Goal: Task Accomplishment & Management: Manage account settings

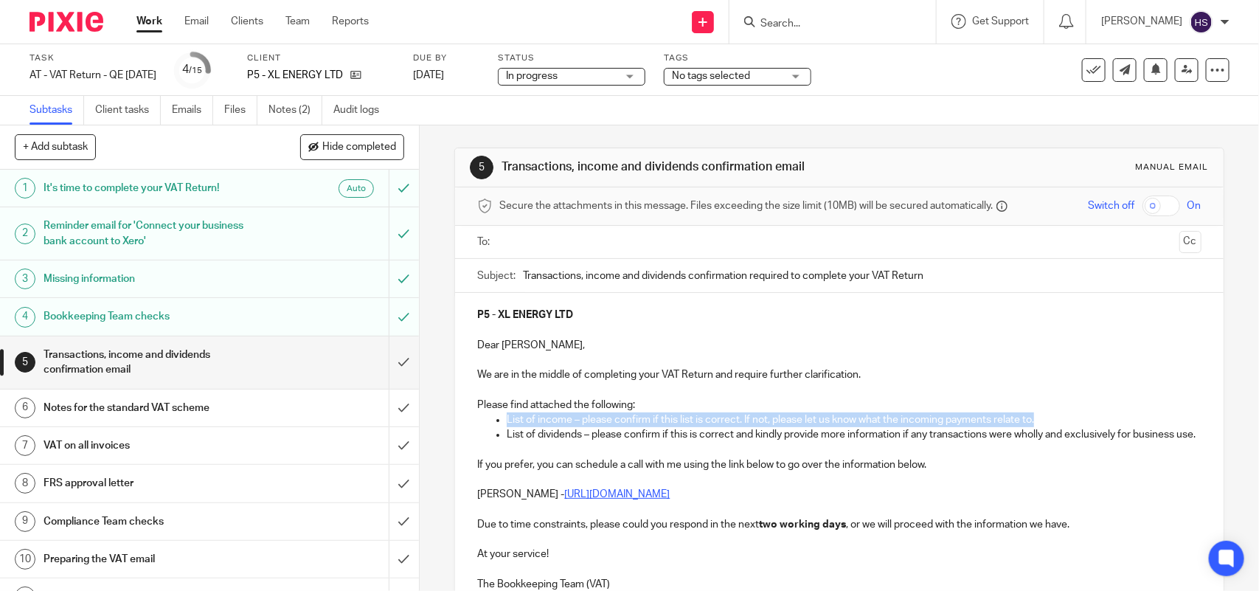
drag, startPoint x: 1044, startPoint y: 413, endPoint x: 498, endPoint y: 420, distance: 546.4
click at [498, 420] on ul "List of income – please confirm if this list is correct. If not, please let us …" at bounding box center [838, 419] width 723 height 15
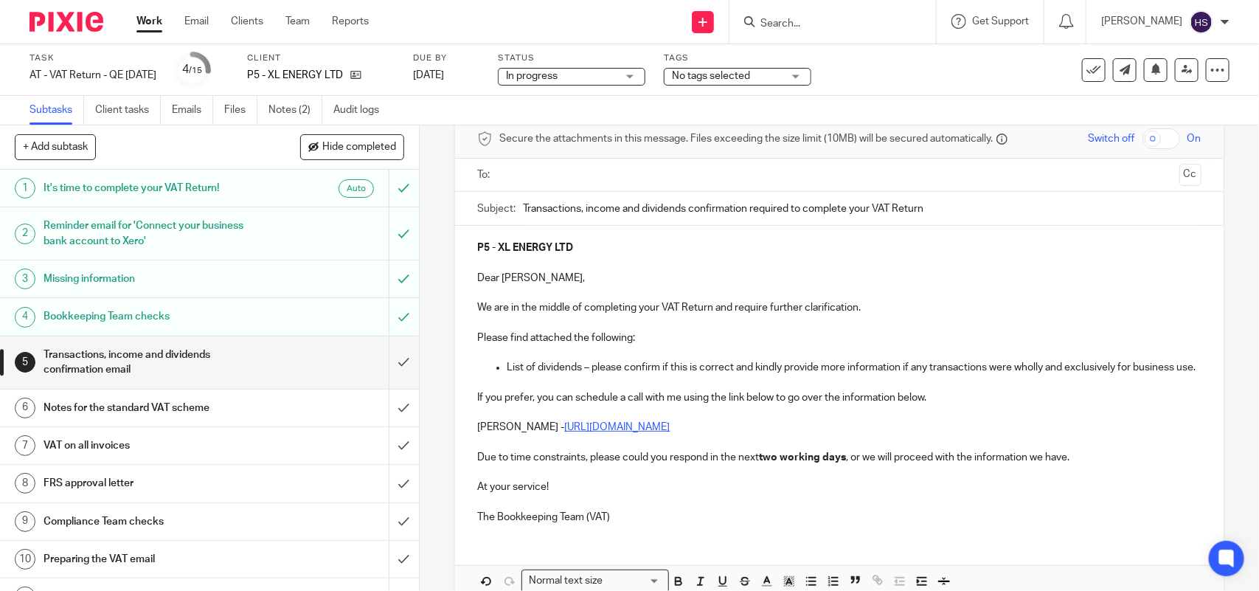
scroll to position [161, 0]
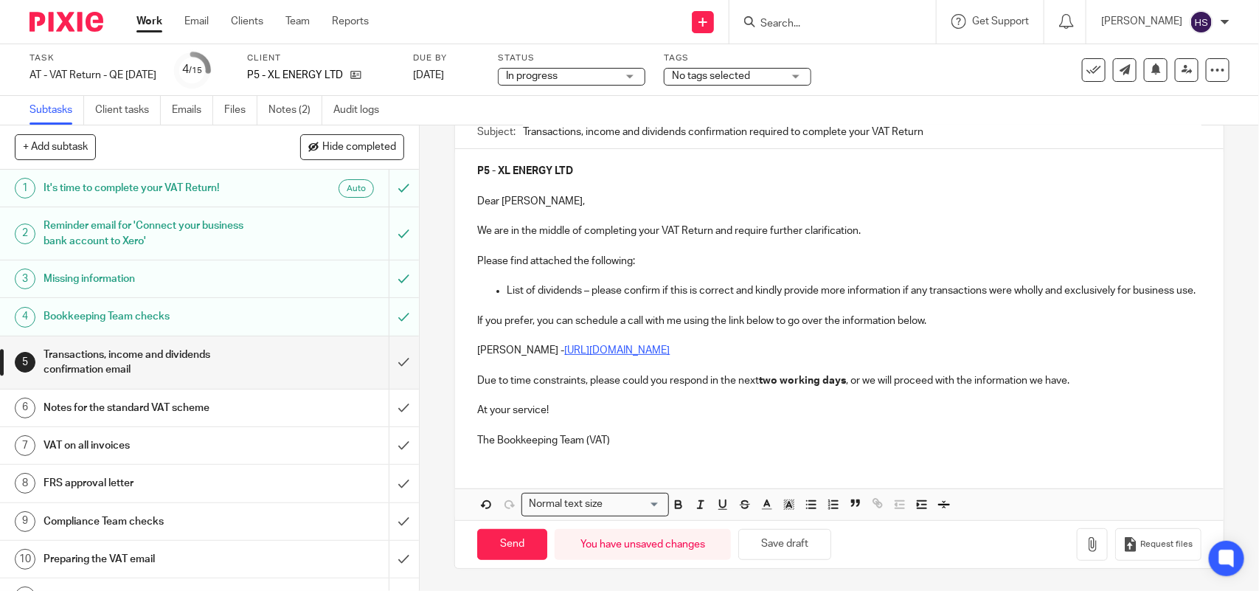
click at [662, 439] on p "The Bookkeeping Team (VAT)" at bounding box center [838, 440] width 723 height 15
click at [775, 547] on button "Save draft" at bounding box center [784, 545] width 93 height 32
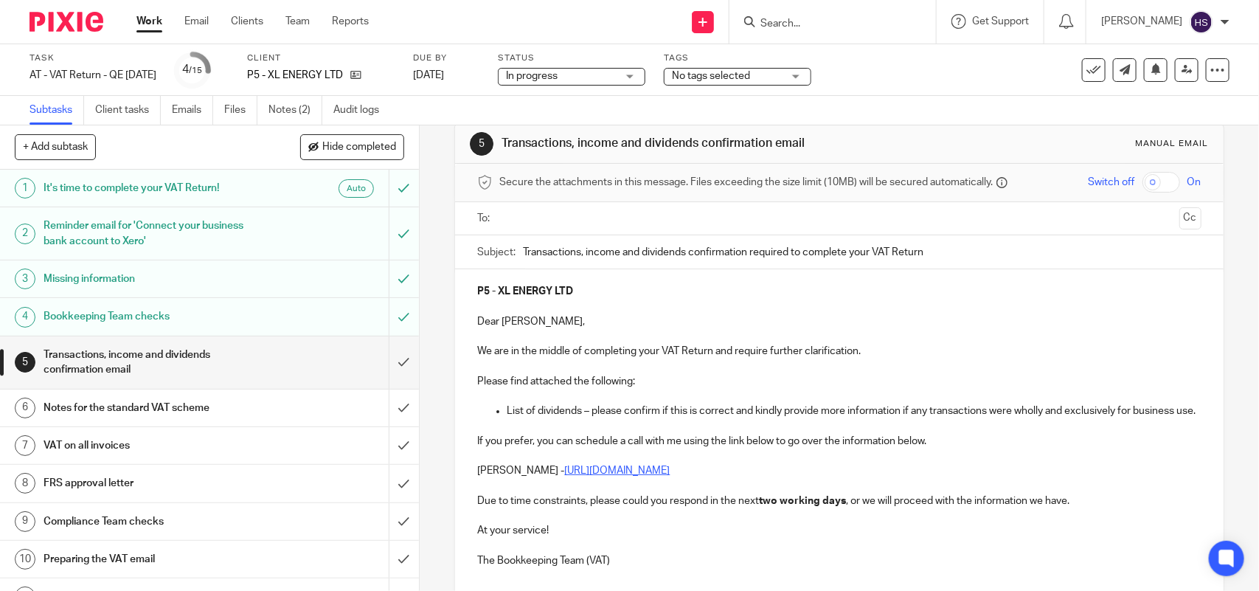
scroll to position [0, 0]
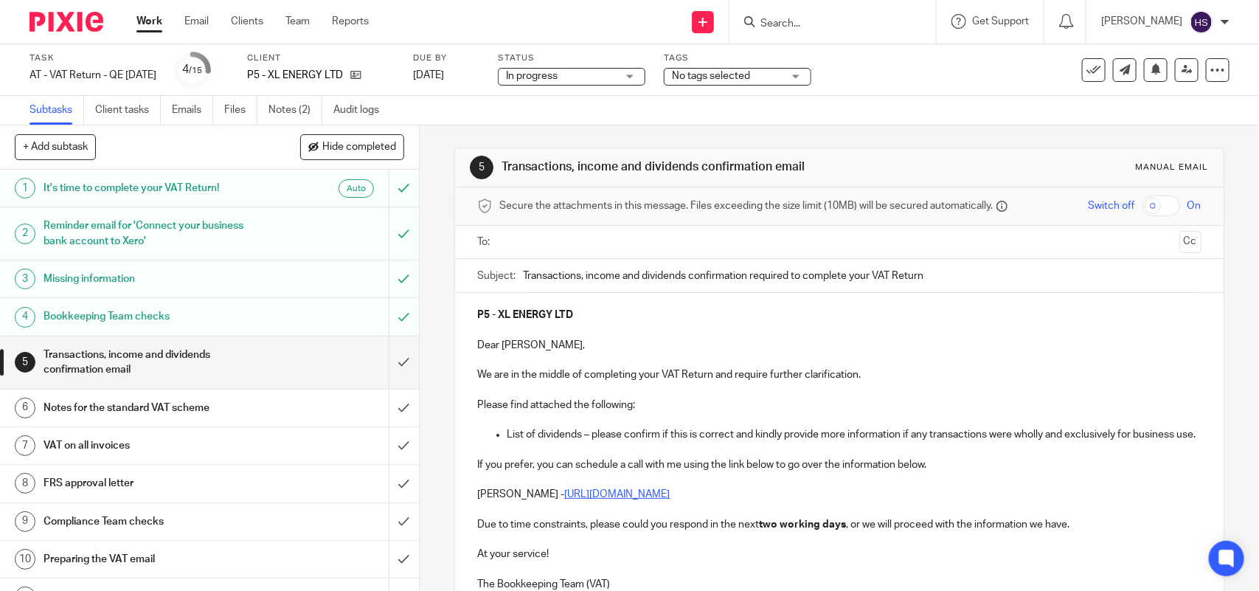
click at [528, 240] on input "text" at bounding box center [838, 242] width 668 height 17
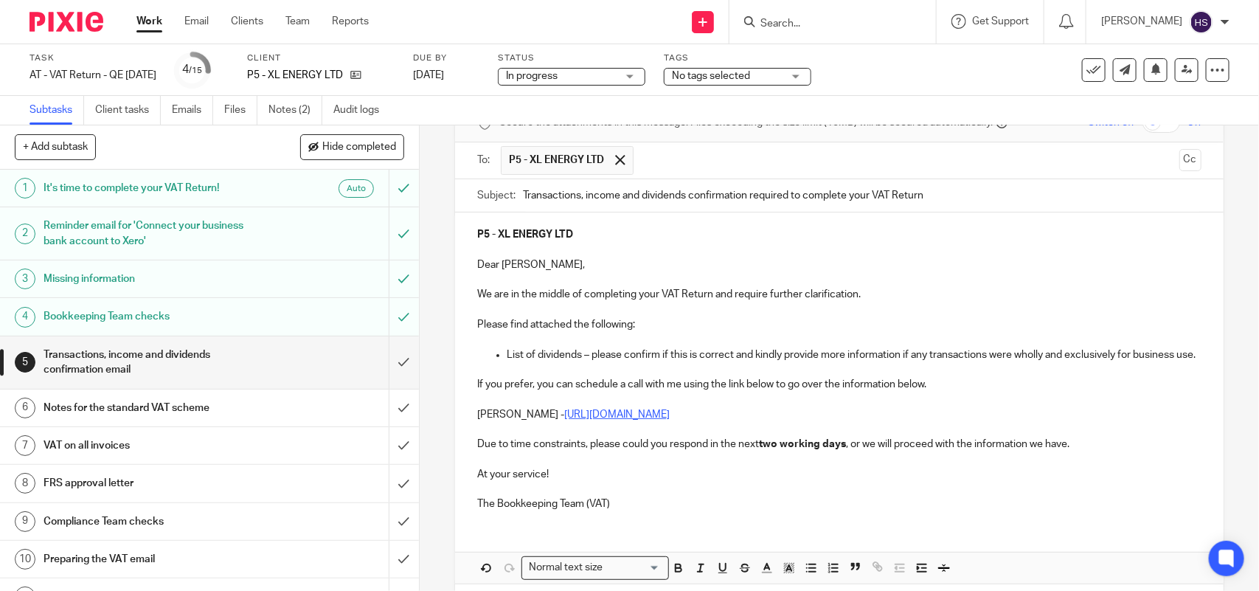
scroll to position [164, 0]
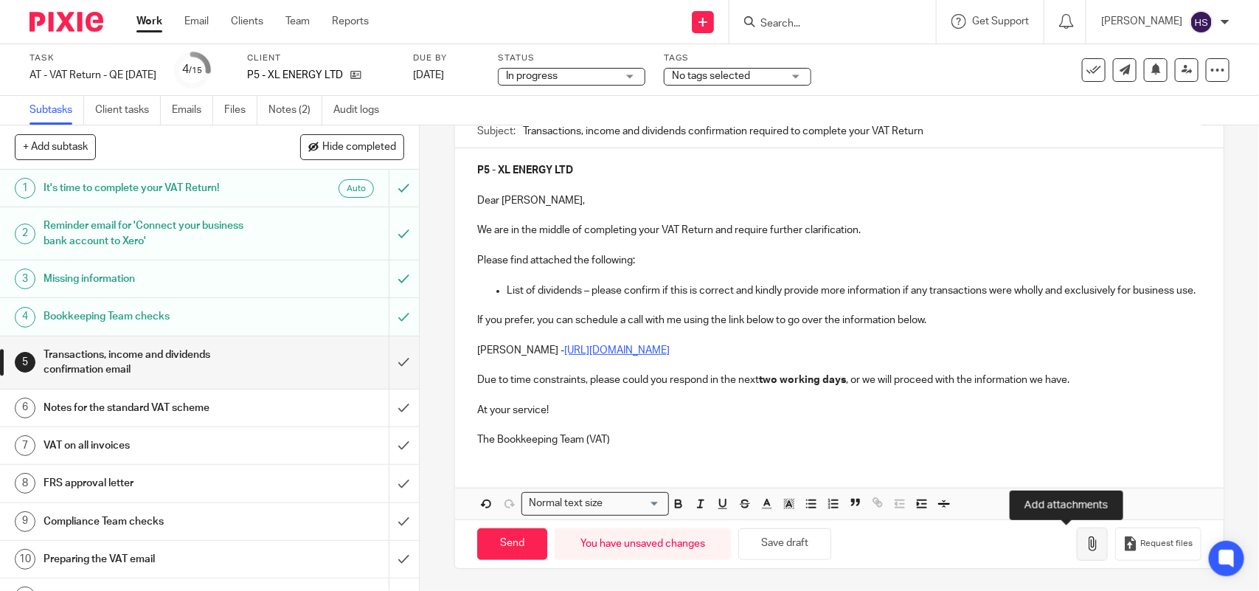
click at [1085, 540] on icon "button" at bounding box center [1092, 543] width 15 height 15
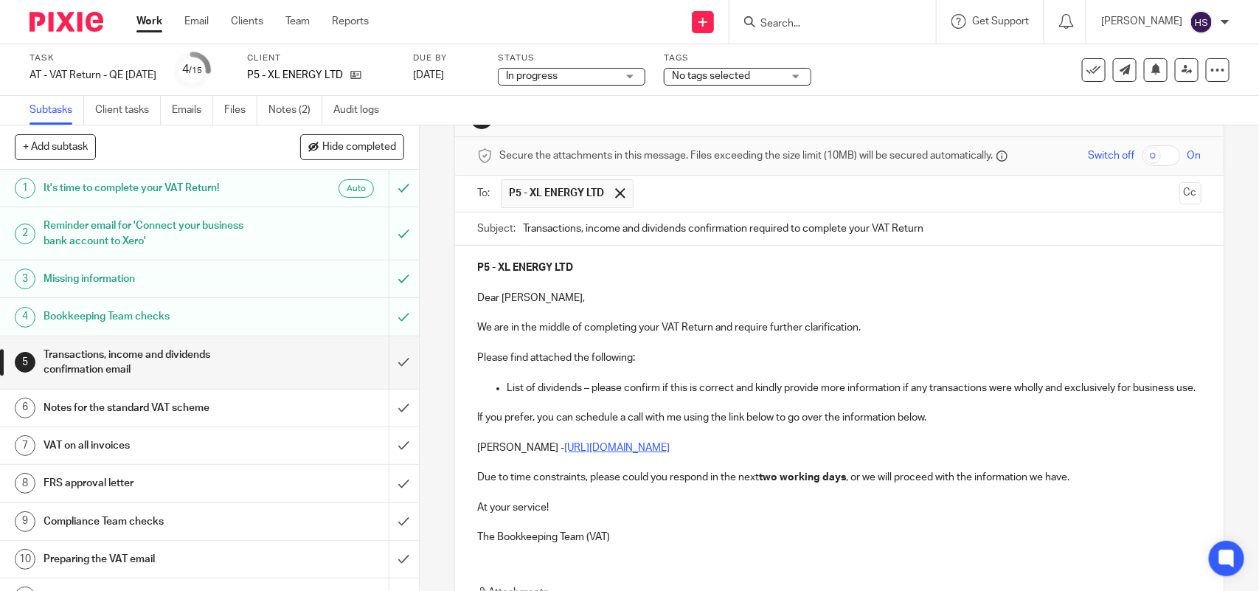
scroll to position [184, 0]
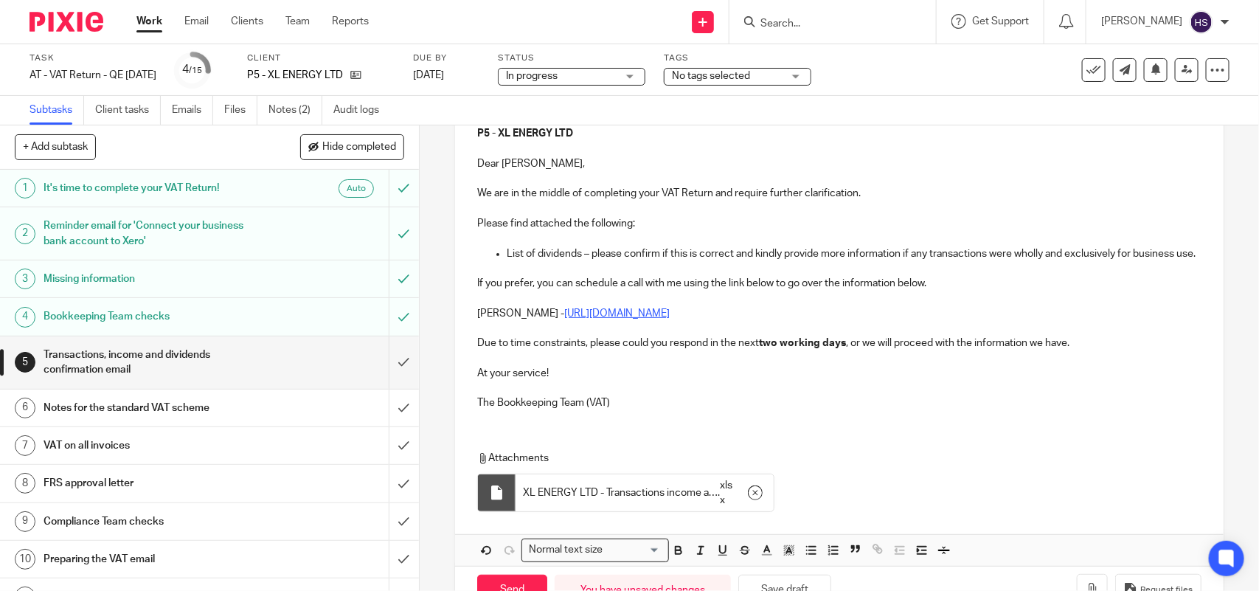
click at [641, 410] on p "The Bookkeeping Team (VAT)" at bounding box center [838, 402] width 723 height 15
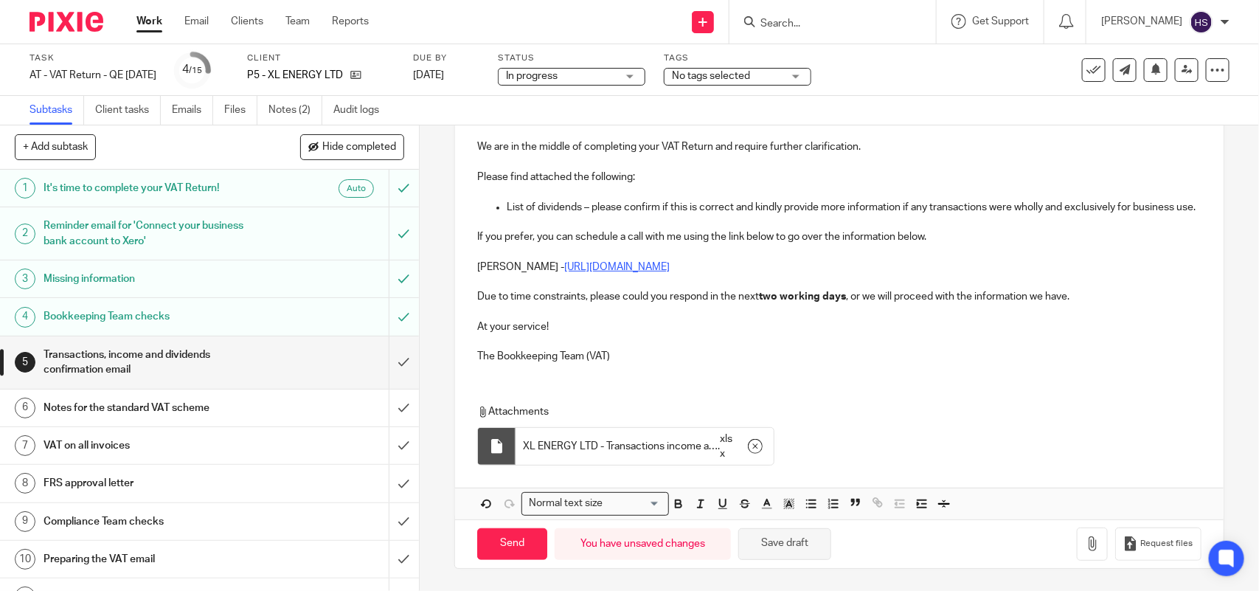
click at [793, 540] on button "Save draft" at bounding box center [784, 544] width 93 height 32
click at [643, 347] on p at bounding box center [838, 341] width 723 height 15
click at [675, 355] on p "The Bookkeeping Team (VAT)" at bounding box center [838, 356] width 723 height 15
click at [776, 546] on button "Save draft" at bounding box center [784, 544] width 93 height 32
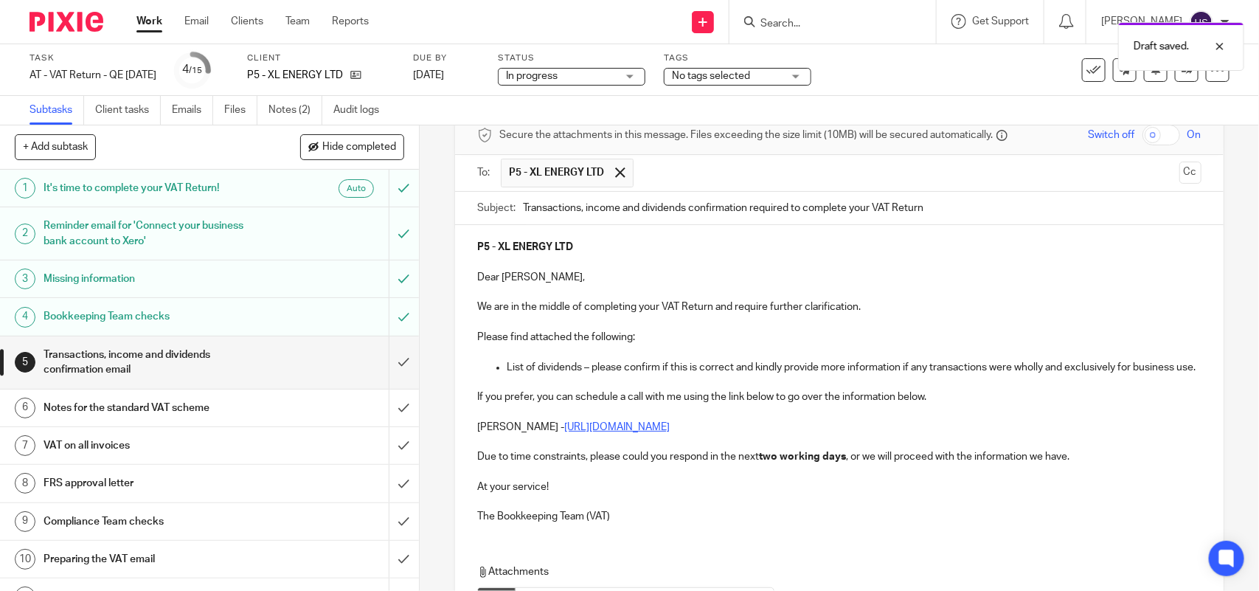
scroll to position [215, 0]
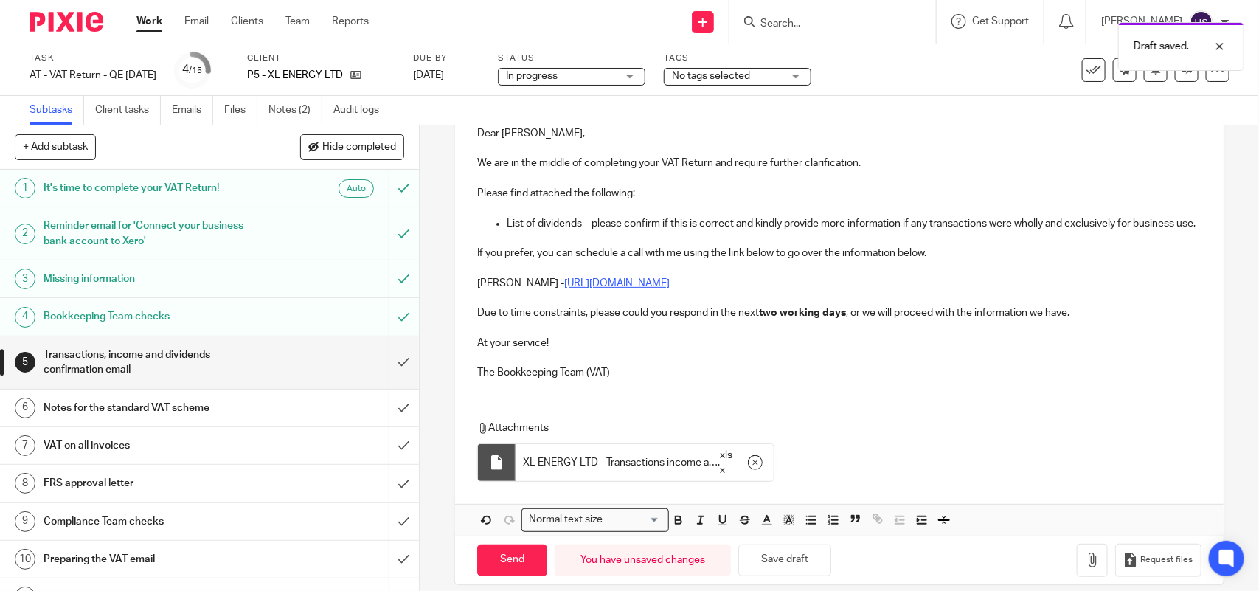
click at [687, 380] on p "The Bookkeeping Team (VAT)" at bounding box center [838, 372] width 723 height 15
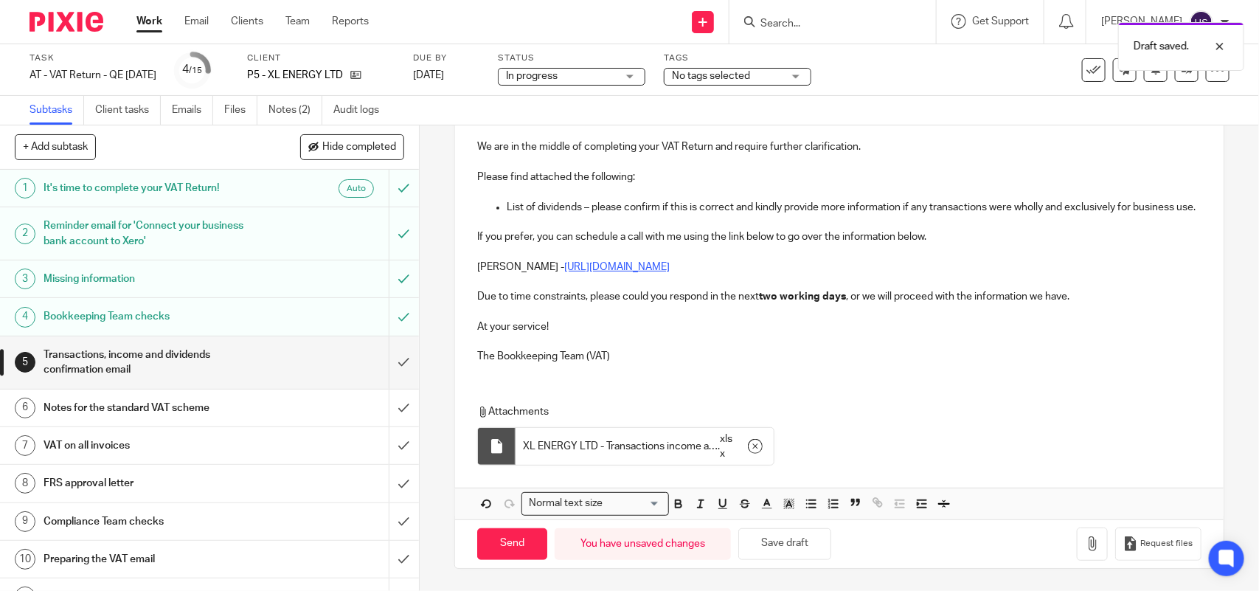
scroll to position [248, 0]
click at [776, 551] on button "Save draft" at bounding box center [784, 544] width 93 height 32
click at [767, 548] on button "Save draft" at bounding box center [784, 544] width 93 height 32
click at [498, 551] on input "Send" at bounding box center [512, 544] width 70 height 32
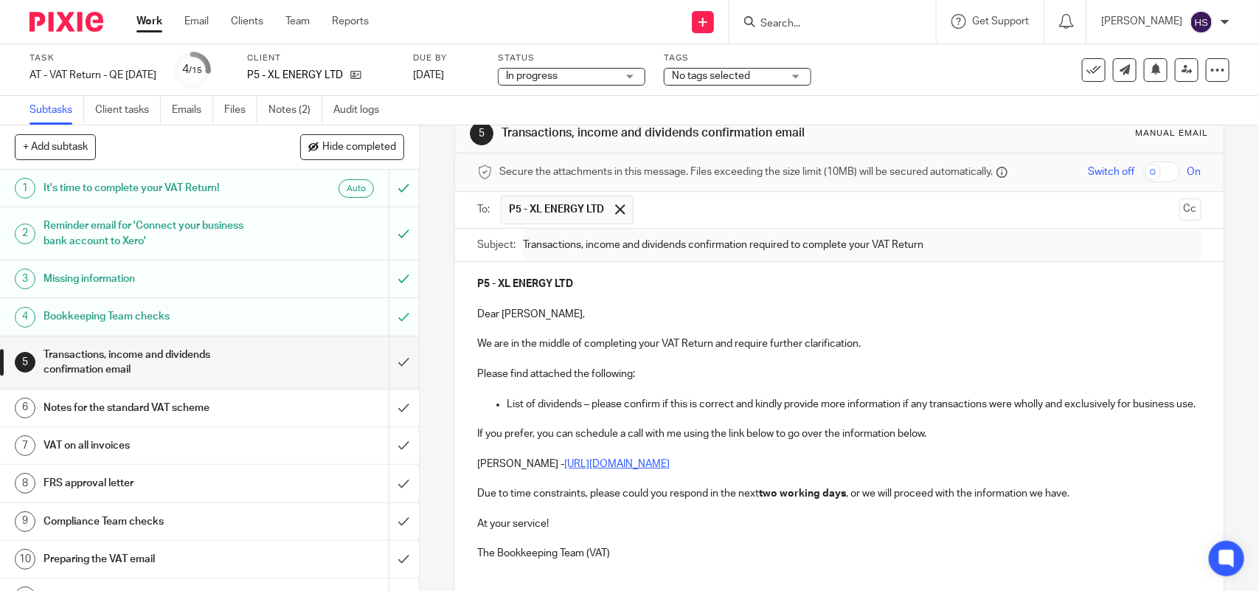
scroll to position [0, 0]
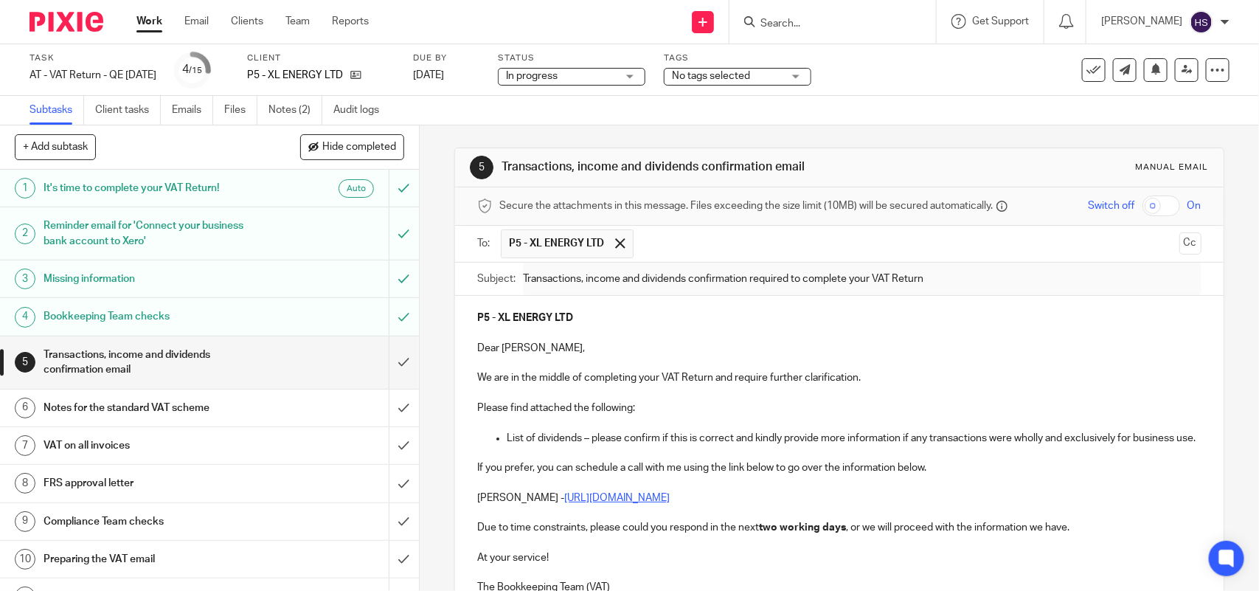
drag, startPoint x: 492, startPoint y: 162, endPoint x: 805, endPoint y: 159, distance: 313.4
click at [805, 159] on div "5 Transactions, income and dividends confirmation email Manual email" at bounding box center [839, 168] width 738 height 24
type input "Sent"
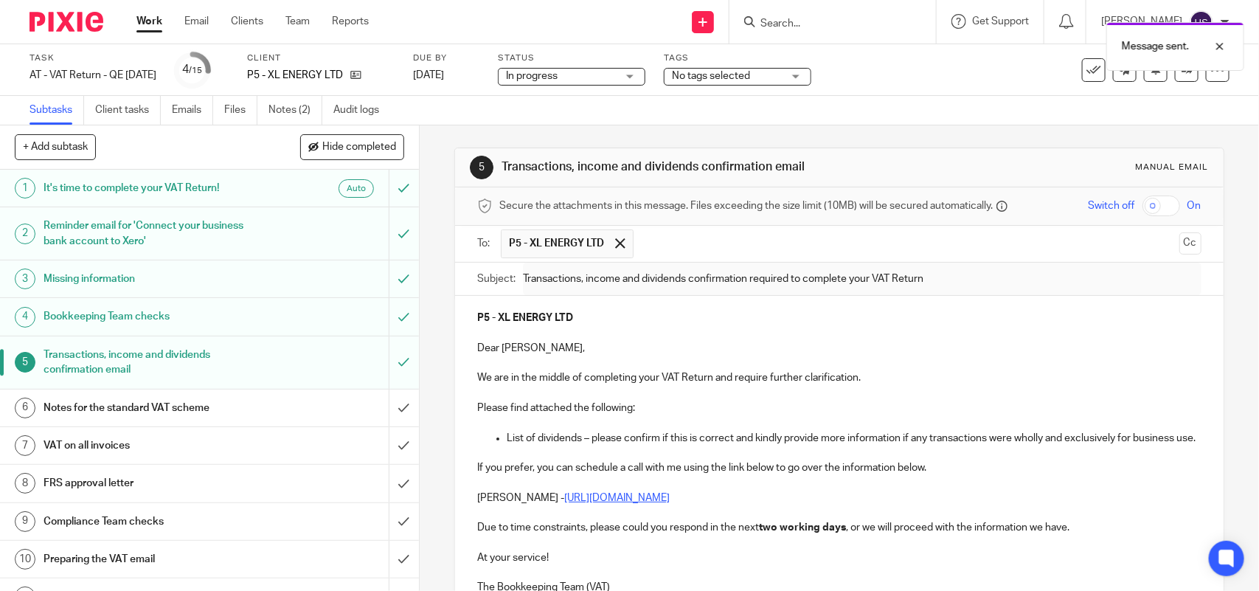
copy h1 "Transactions, income and dividends confirmation email"
click at [266, 111] on ul "Subtasks Client tasks Emails Files Notes (2) Audit logs" at bounding box center [215, 110] width 372 height 29
click at [284, 105] on link "Notes (2)" at bounding box center [295, 110] width 54 height 29
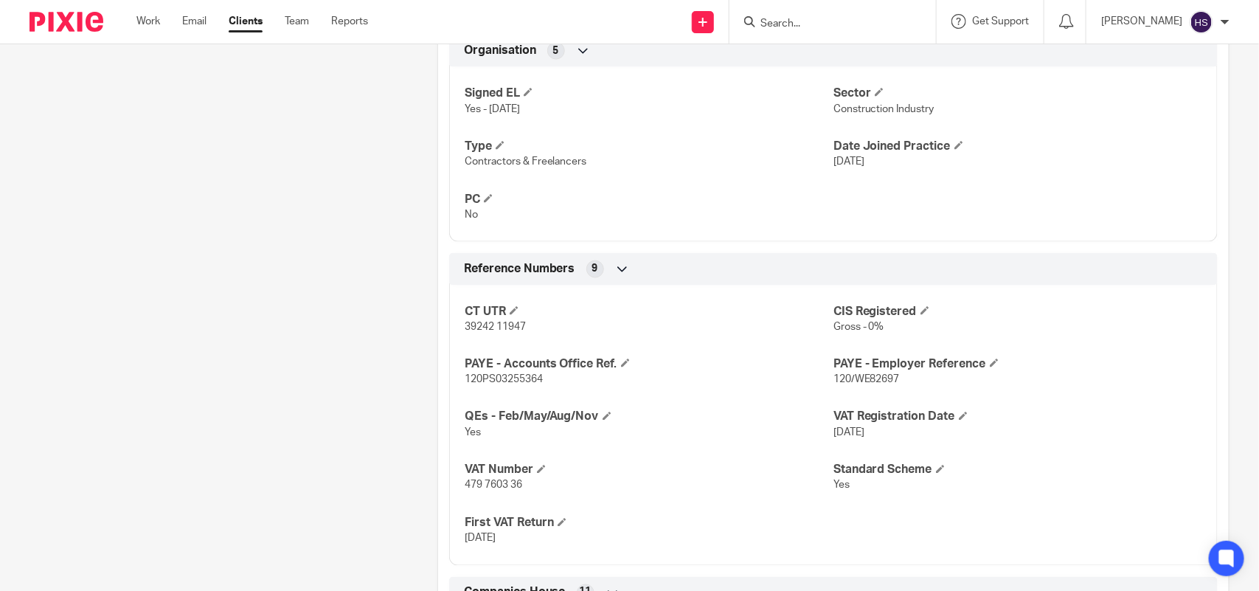
scroll to position [891, 0]
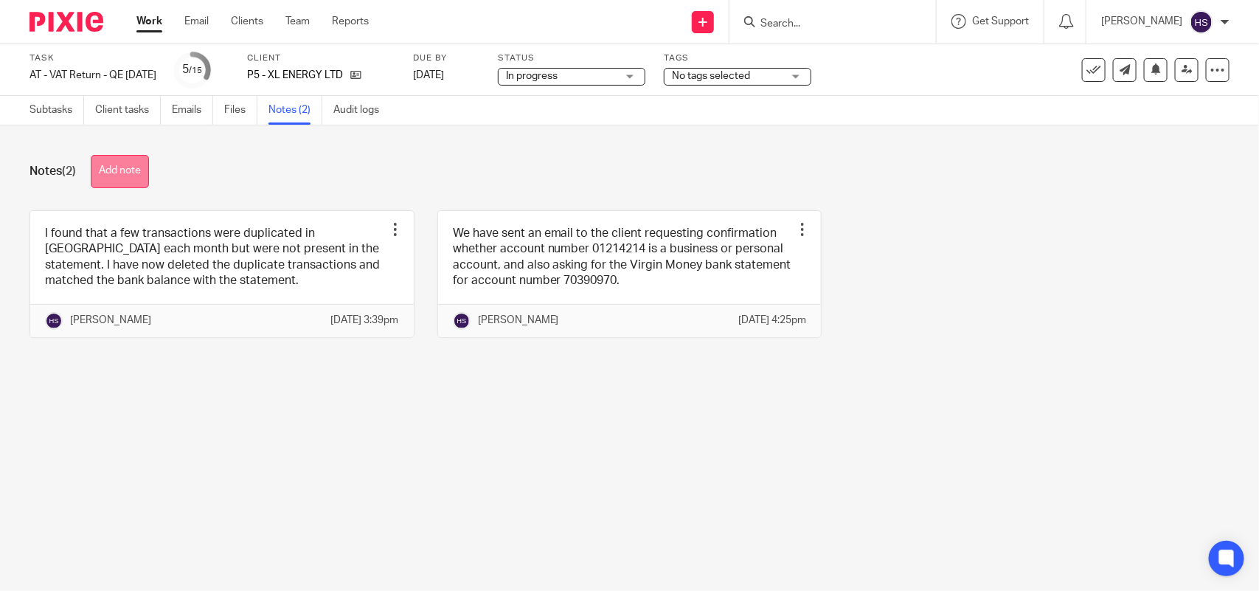
click at [119, 186] on button "Add note" at bounding box center [120, 171] width 58 height 33
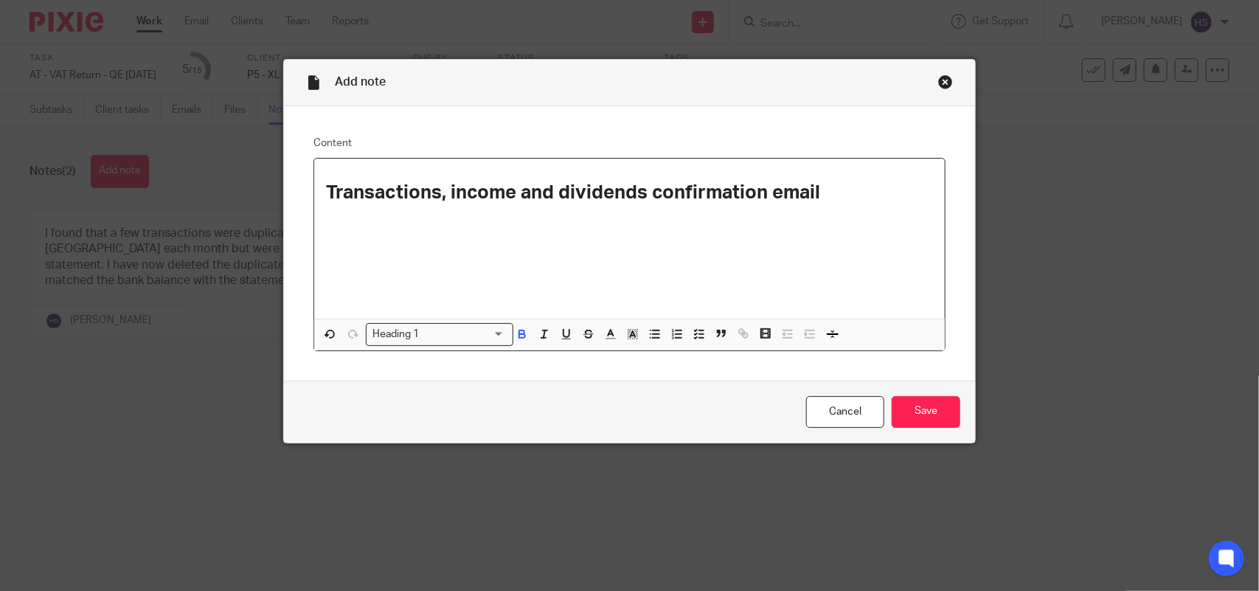
click at [440, 343] on div "Heading 1 Loading..." at bounding box center [439, 334] width 147 height 23
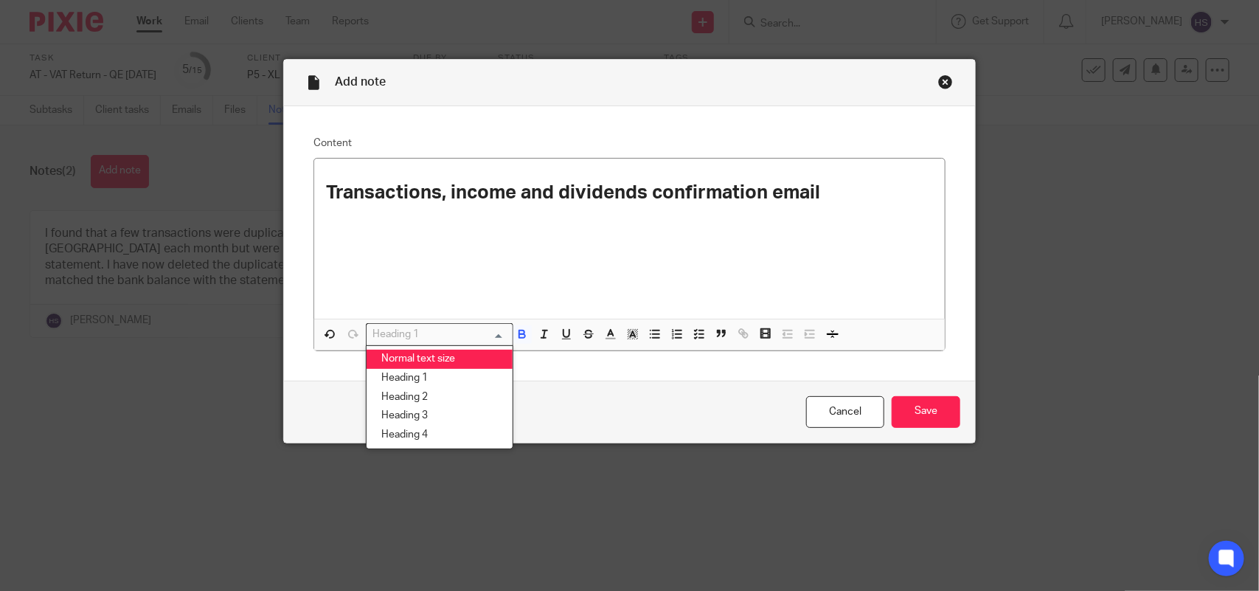
click at [436, 362] on li "Normal text size" at bounding box center [439, 358] width 146 height 19
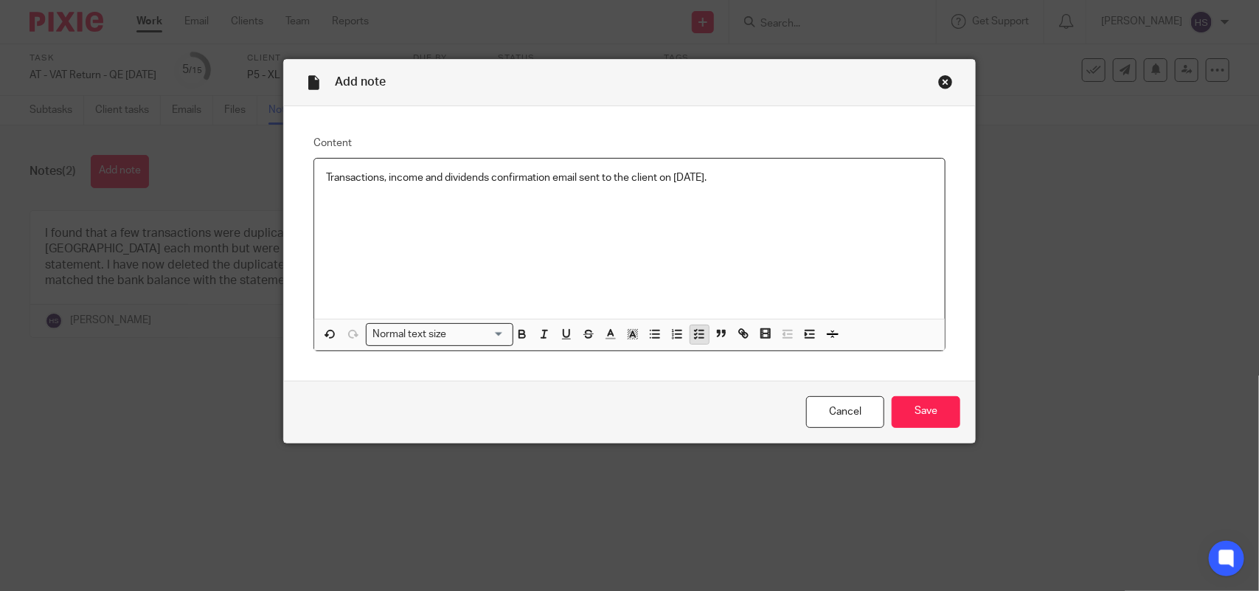
click at [690, 340] on button "button" at bounding box center [699, 334] width 18 height 18
click at [790, 175] on p "Transactions, income and dividends confirmation email sent to the client on 19.…" at bounding box center [640, 177] width 585 height 15
click at [776, 167] on div "Transactions, income and dividends confirmation email sent to the client on 19.…" at bounding box center [629, 239] width 630 height 160
click at [898, 414] on input "Save" at bounding box center [925, 412] width 69 height 32
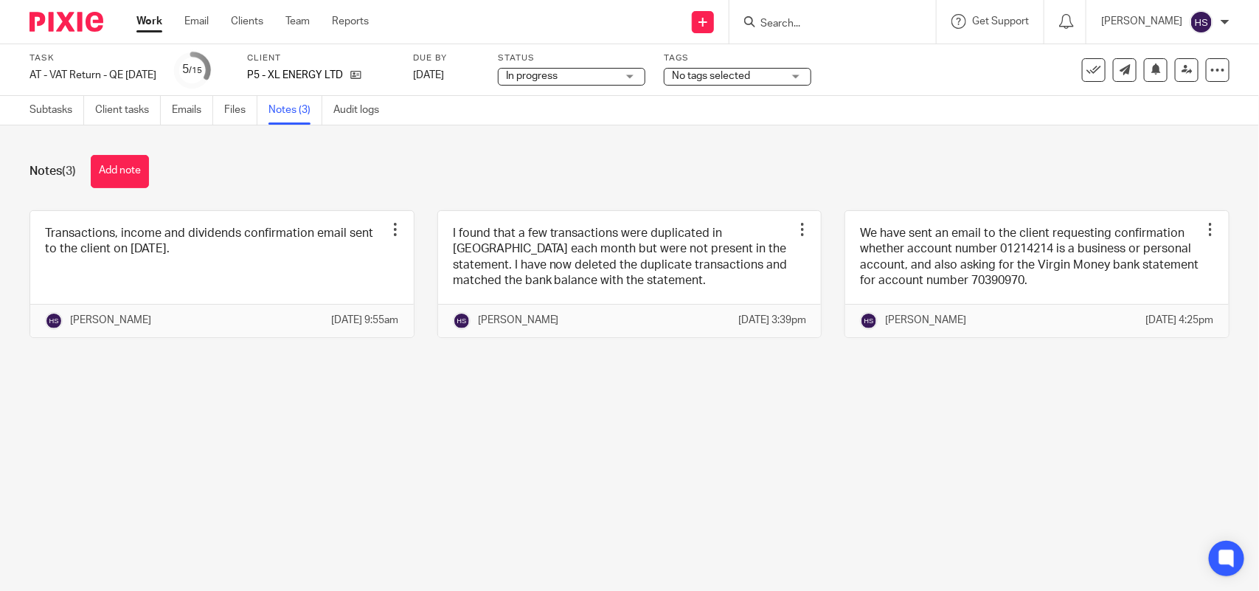
click at [632, 66] on div "Status In progress In progress Not started You can start work In progress Queri…" at bounding box center [571, 69] width 147 height 35
click at [616, 74] on span "In progress" at bounding box center [561, 76] width 111 height 15
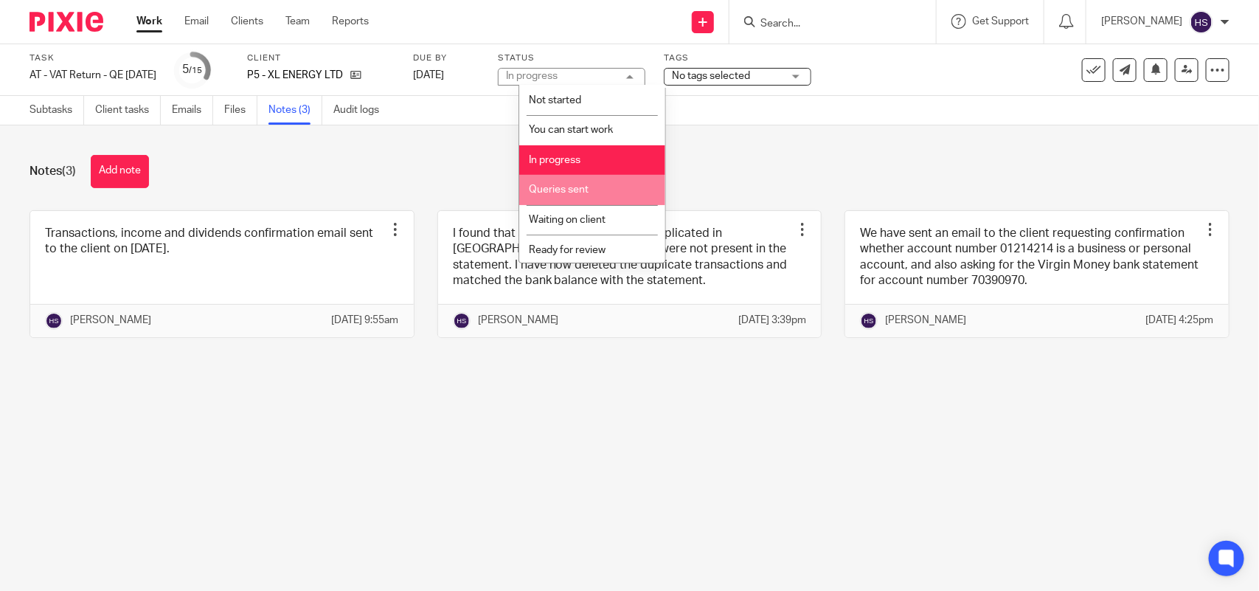
scroll to position [60, 0]
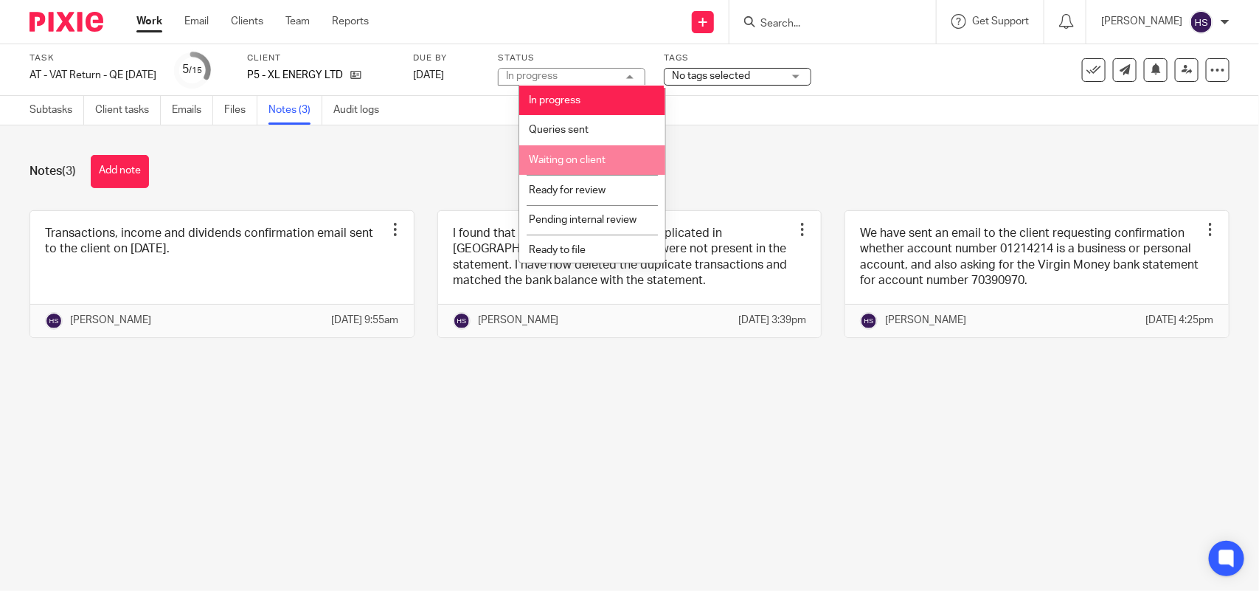
click at [606, 160] on li "Waiting on client" at bounding box center [592, 160] width 146 height 30
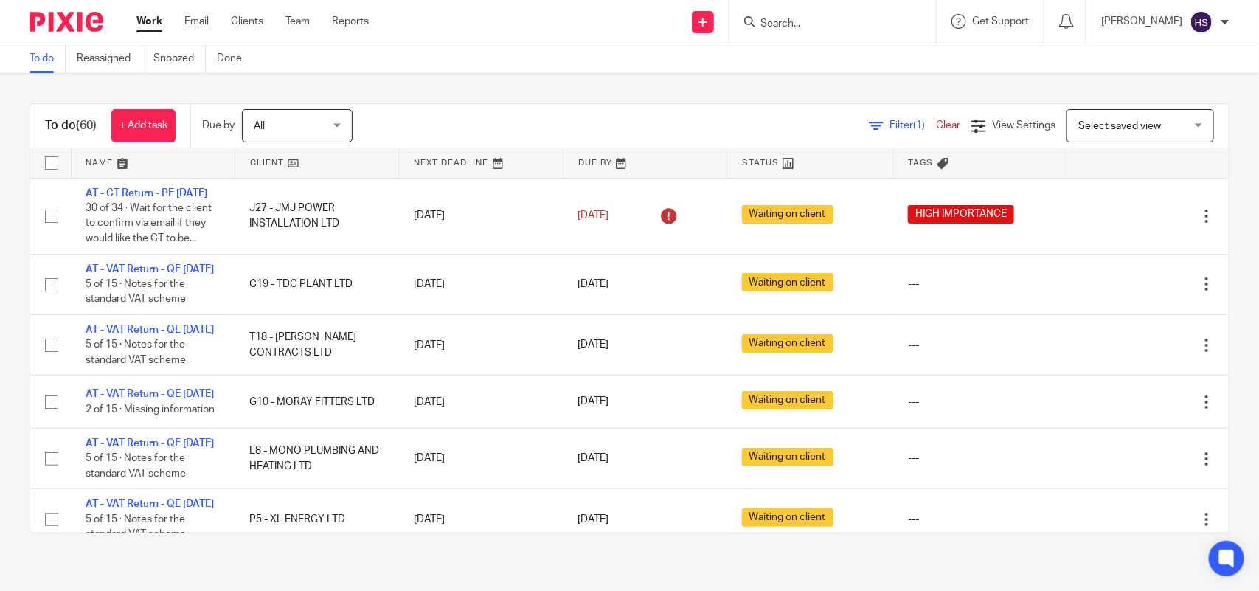
click at [360, 83] on div "To do (60) + Add task Due by All All [DATE] [DATE] This week Next week This mon…" at bounding box center [629, 318] width 1259 height 489
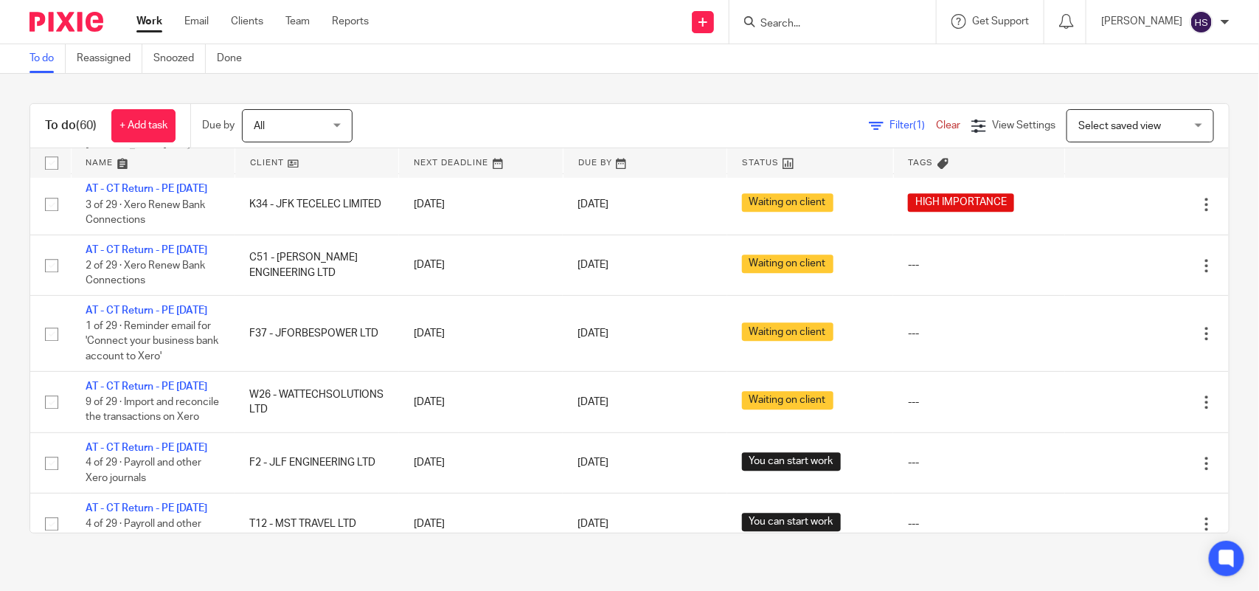
scroll to position [1812, 0]
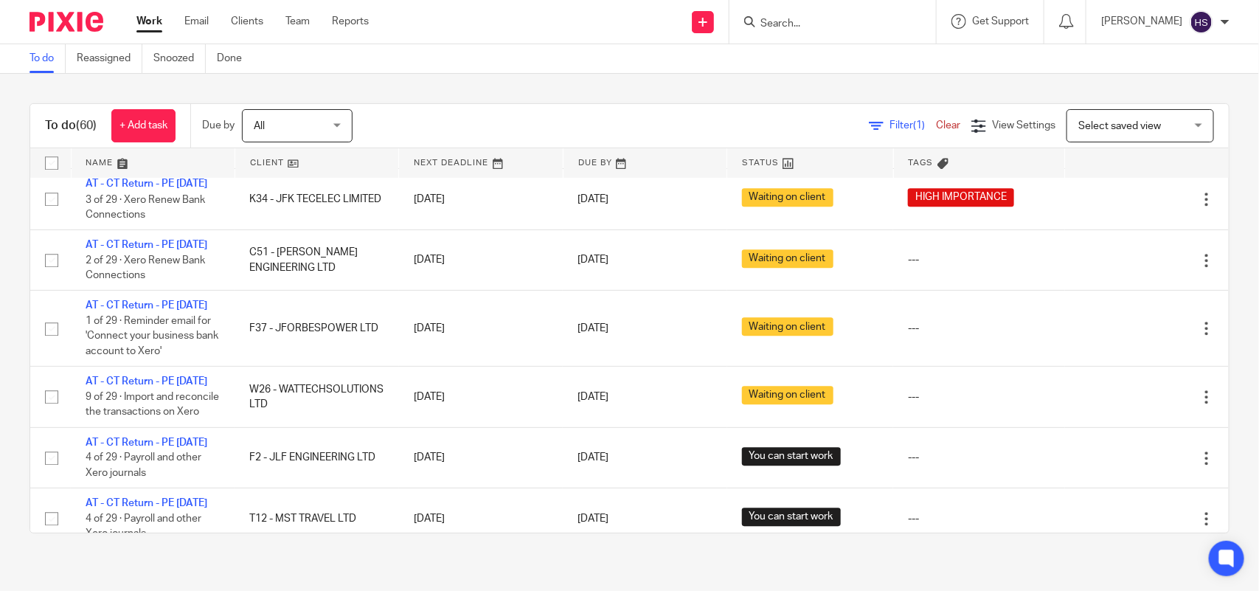
click at [142, 29] on link "Work" at bounding box center [149, 21] width 26 height 15
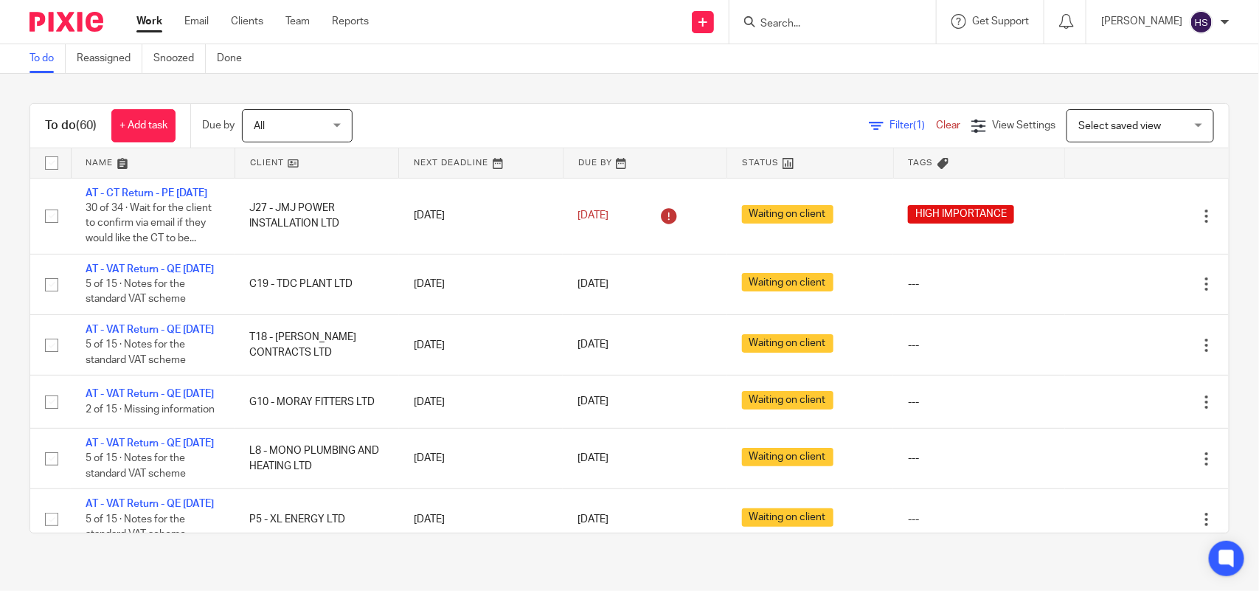
click at [469, 91] on div "To do (60) + Add task Due by All All Today Tomorrow This week Next week This mo…" at bounding box center [629, 318] width 1259 height 489
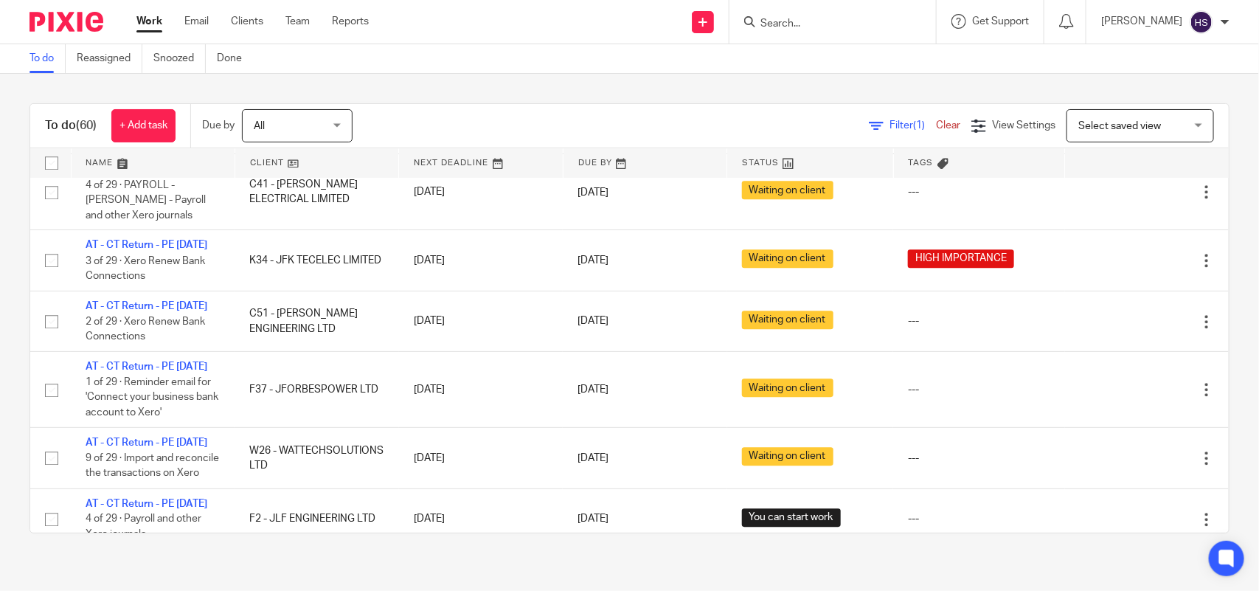
click at [145, 23] on link "Work" at bounding box center [149, 21] width 26 height 15
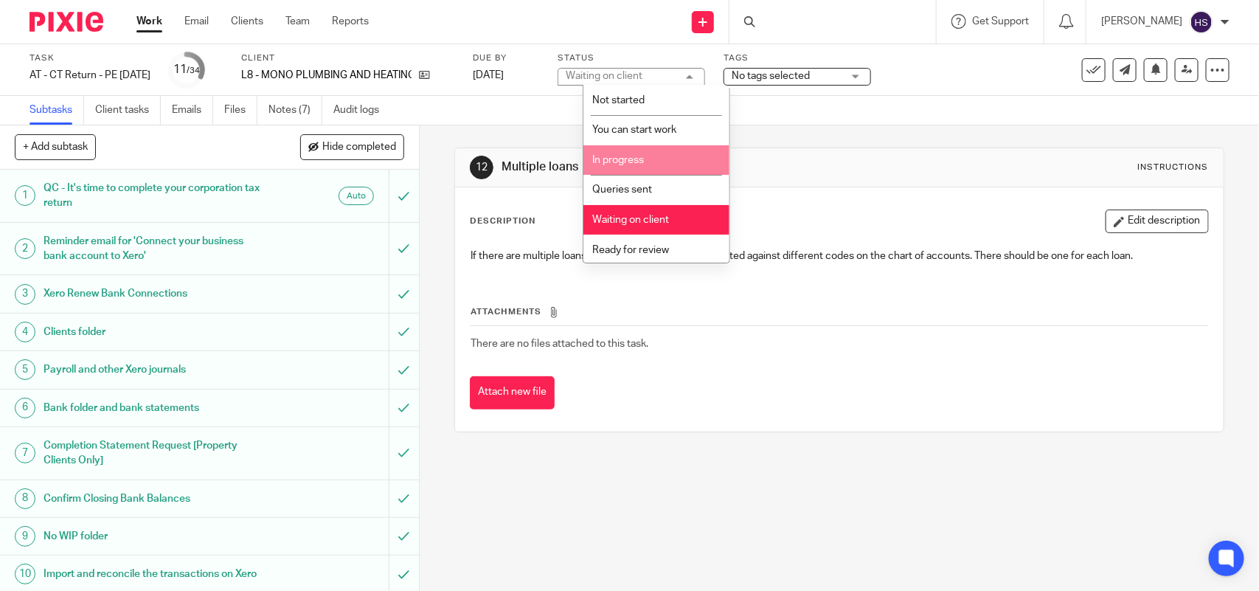
click at [661, 159] on li "In progress" at bounding box center [656, 160] width 146 height 30
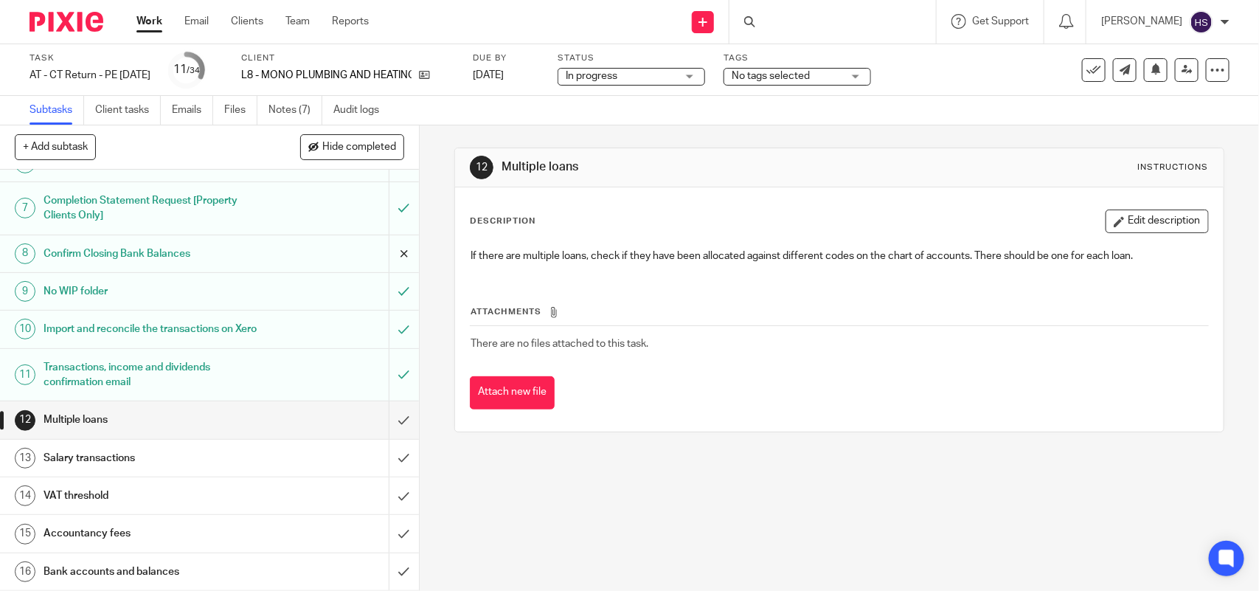
scroll to position [246, 0]
click at [277, 82] on p "L8 - MONO PLUMBING AND HEATING LTD" at bounding box center [326, 75] width 170 height 15
click at [278, 100] on link "Notes (7)" at bounding box center [295, 110] width 54 height 29
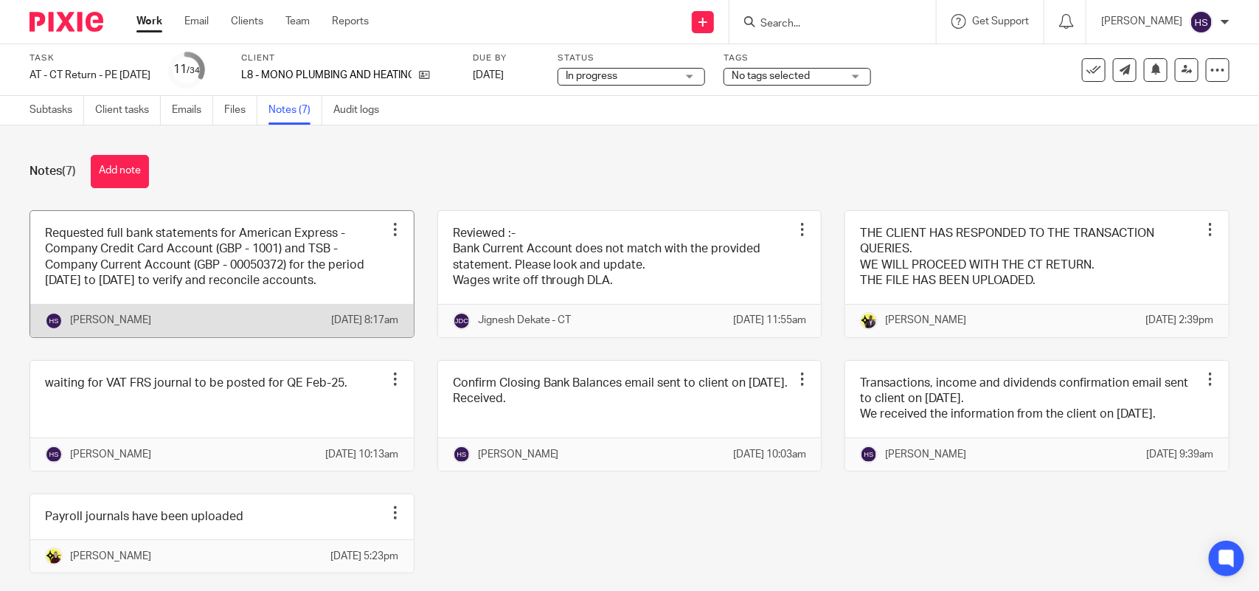
click at [284, 260] on link at bounding box center [221, 274] width 383 height 126
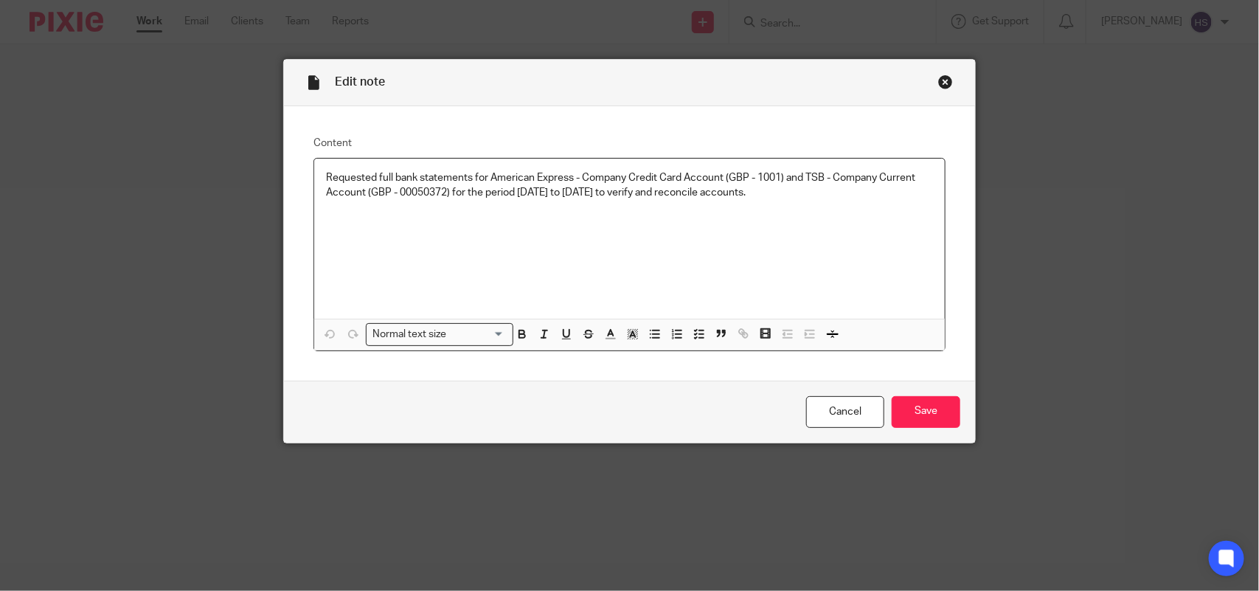
click at [930, 77] on div "Edit note" at bounding box center [629, 83] width 691 height 46
click at [939, 78] on div "Close this dialog window" at bounding box center [945, 81] width 15 height 15
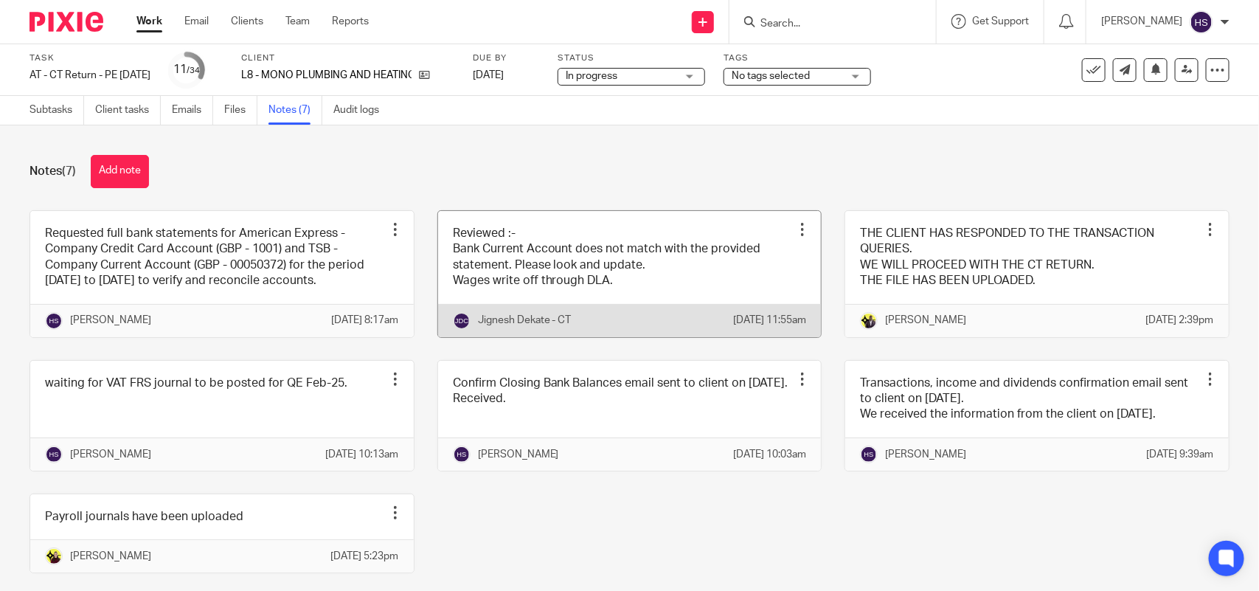
click at [577, 307] on link at bounding box center [629, 274] width 383 height 126
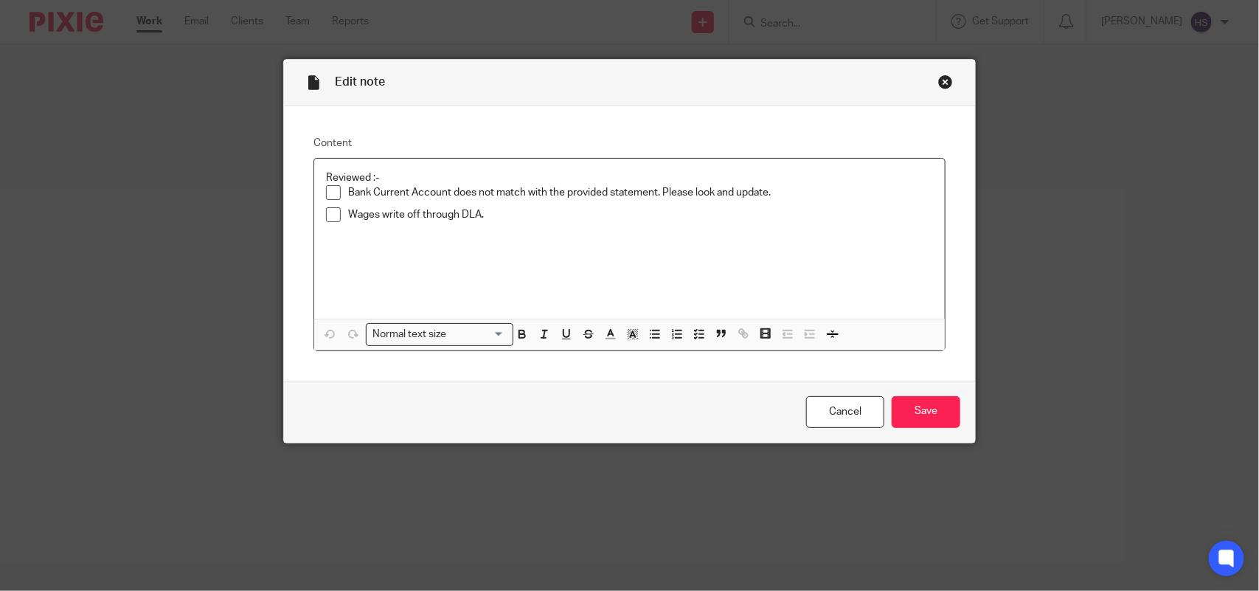
click at [330, 194] on span at bounding box center [333, 192] width 15 height 15
click at [329, 215] on span at bounding box center [333, 214] width 15 height 15
click at [919, 414] on input "Save" at bounding box center [925, 412] width 69 height 32
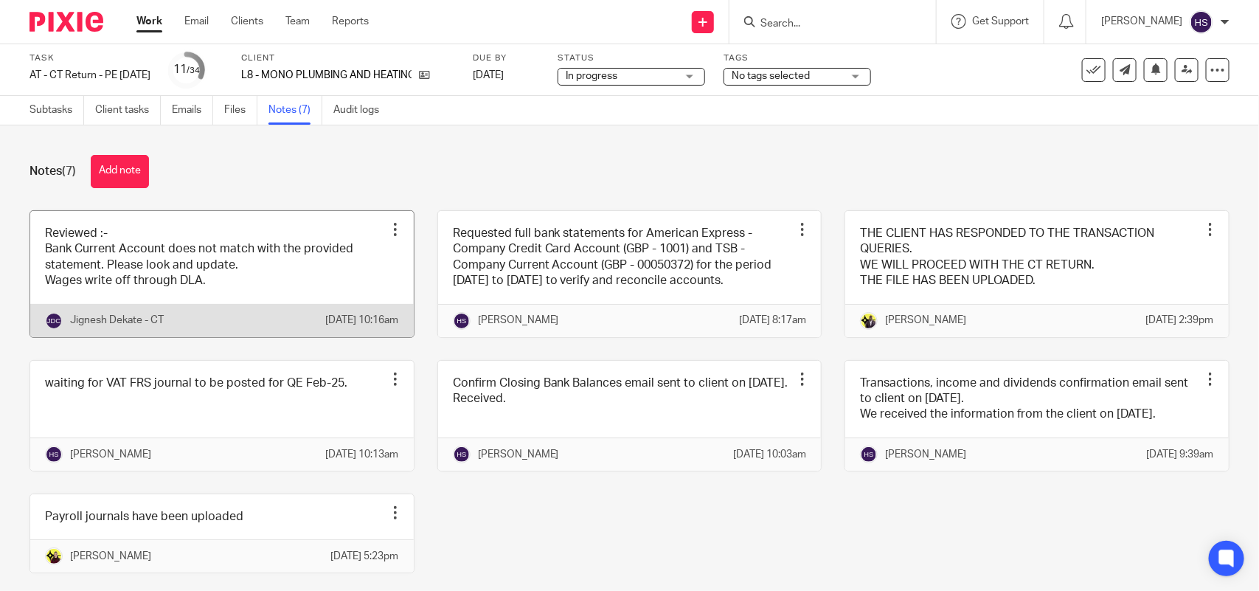
click at [270, 293] on link at bounding box center [221, 274] width 383 height 126
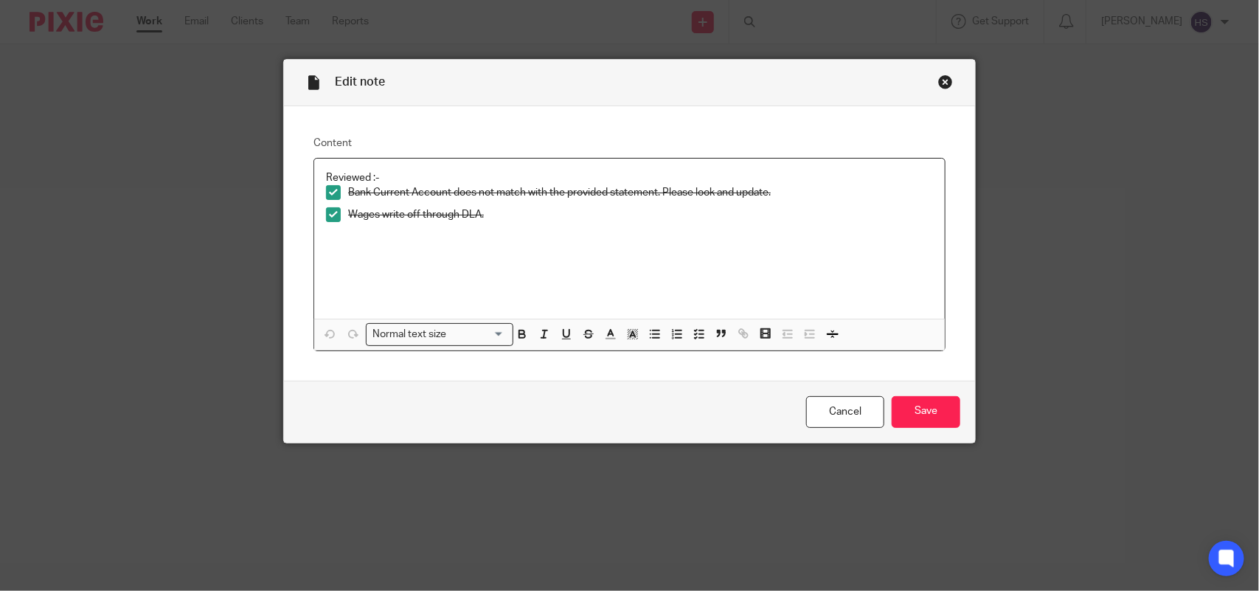
click at [938, 82] on div "Close this dialog window" at bounding box center [945, 81] width 15 height 15
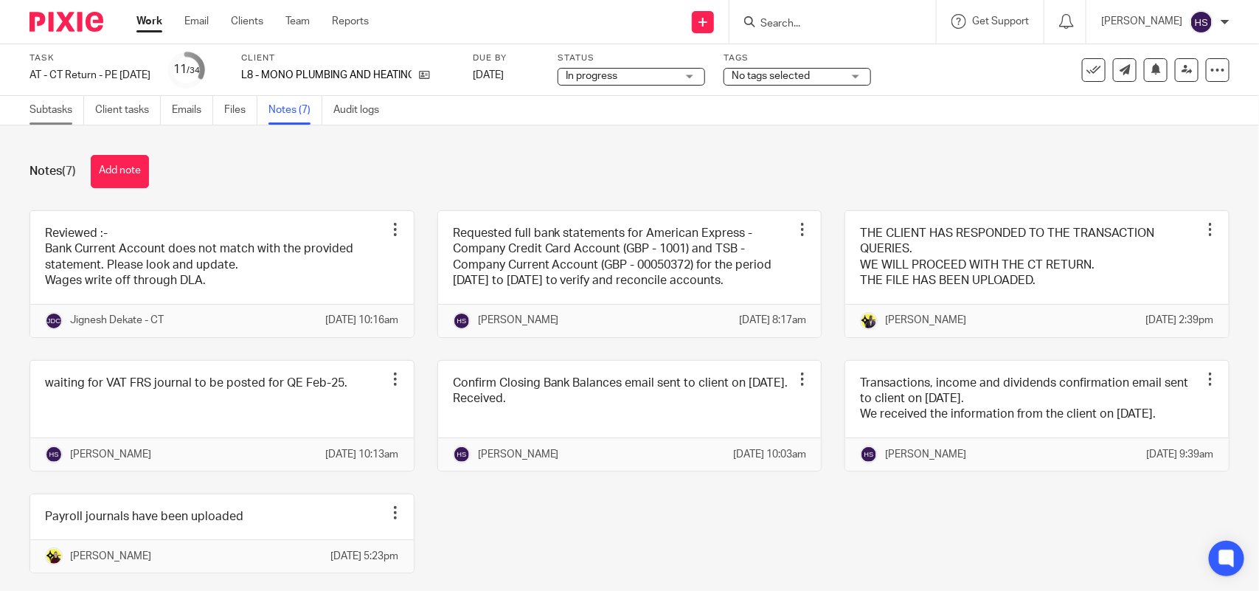
click at [72, 114] on link "Subtasks" at bounding box center [56, 110] width 55 height 29
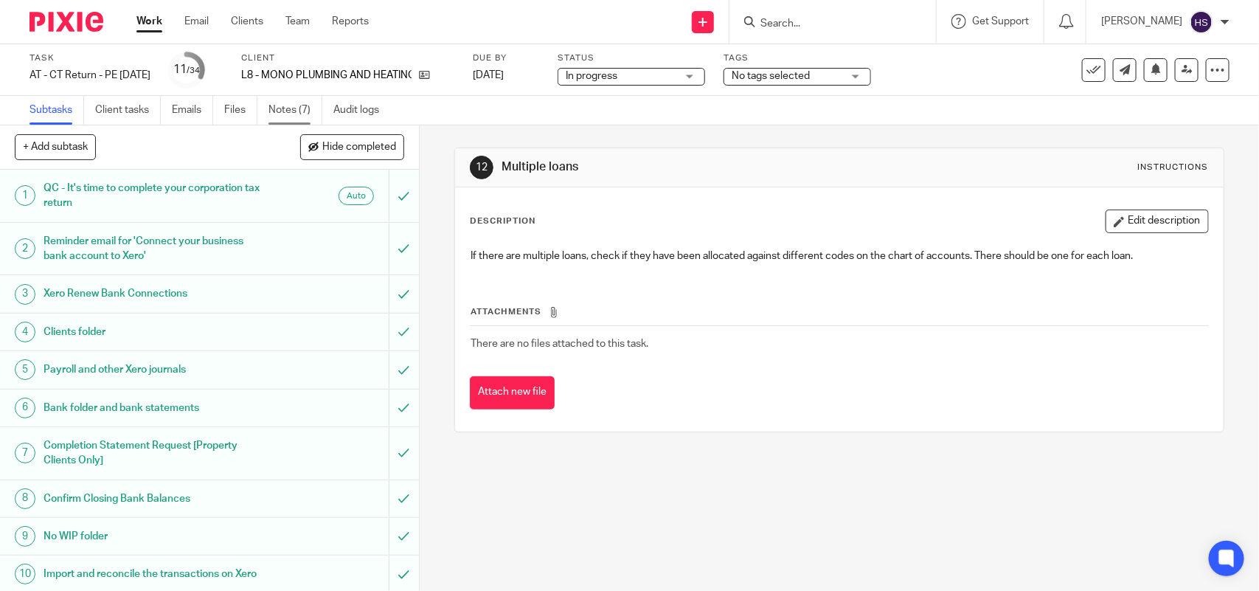
click at [304, 108] on link "Notes (7)" at bounding box center [295, 110] width 54 height 29
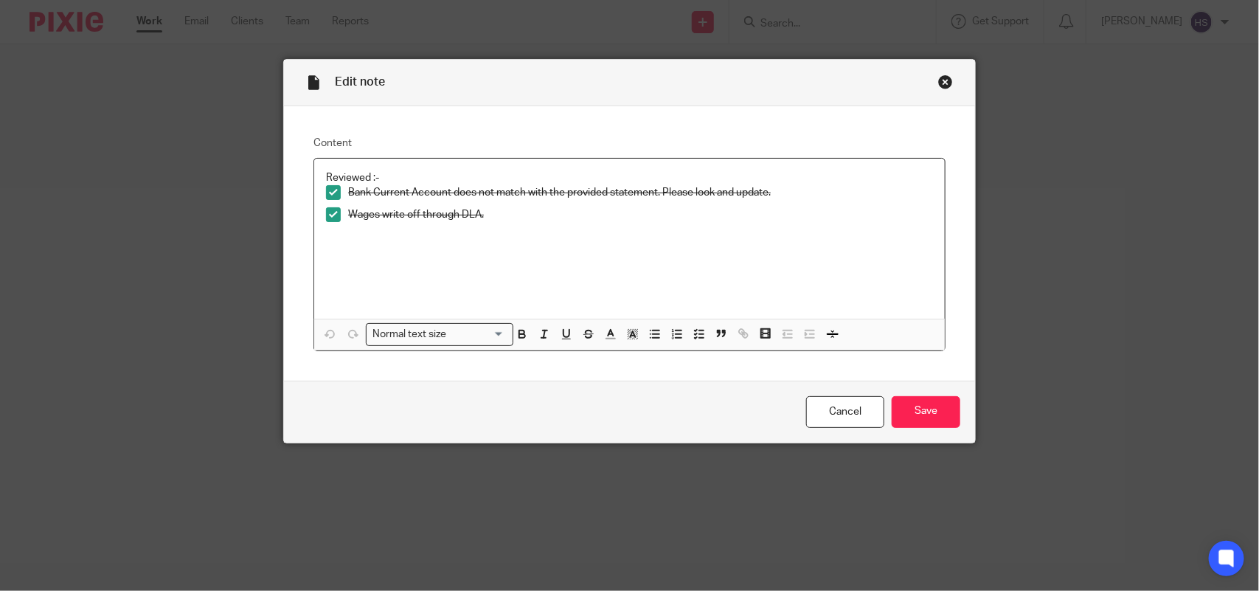
click at [941, 80] on div "Close this dialog window" at bounding box center [945, 81] width 15 height 15
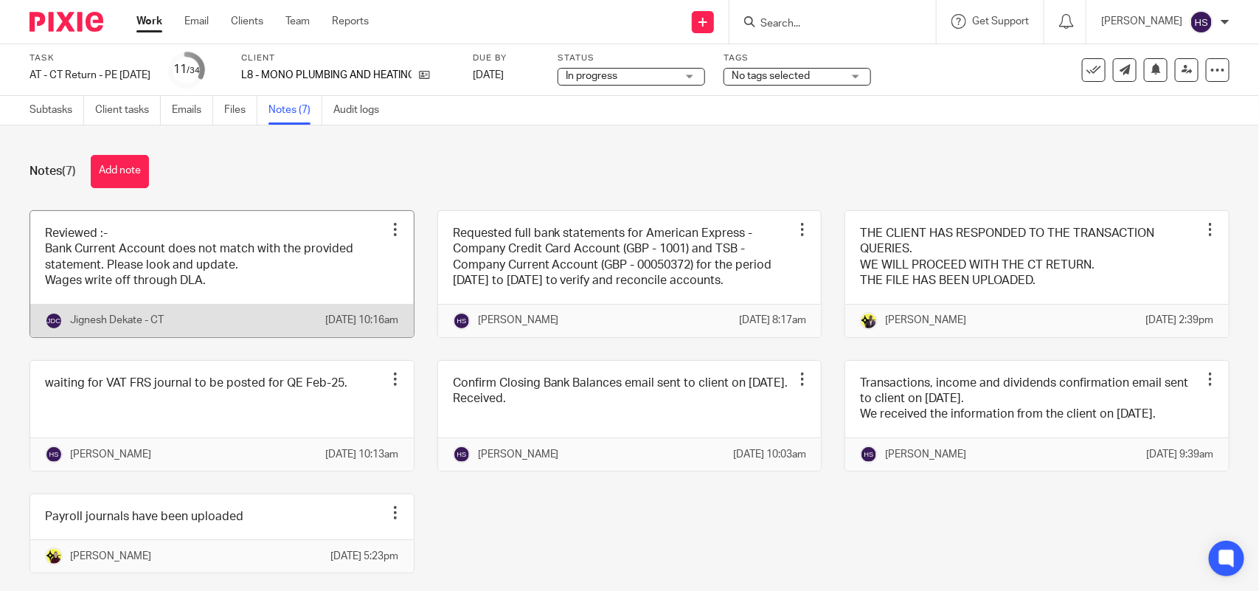
click at [192, 285] on link at bounding box center [221, 274] width 383 height 126
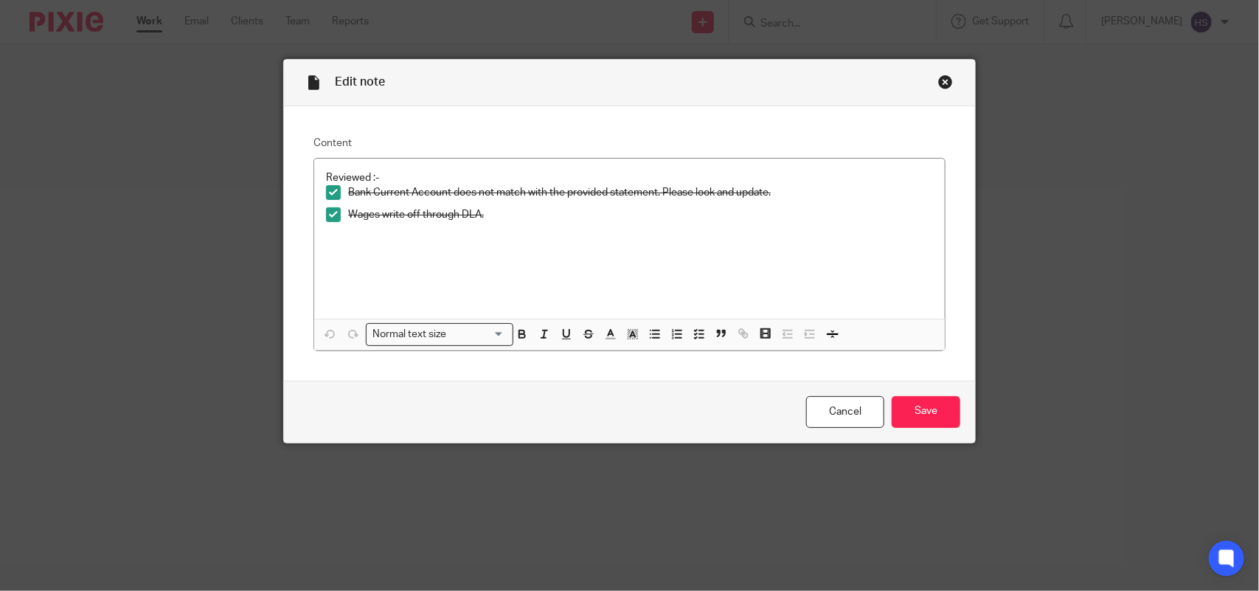
click at [938, 83] on div "Close this dialog window" at bounding box center [945, 81] width 15 height 15
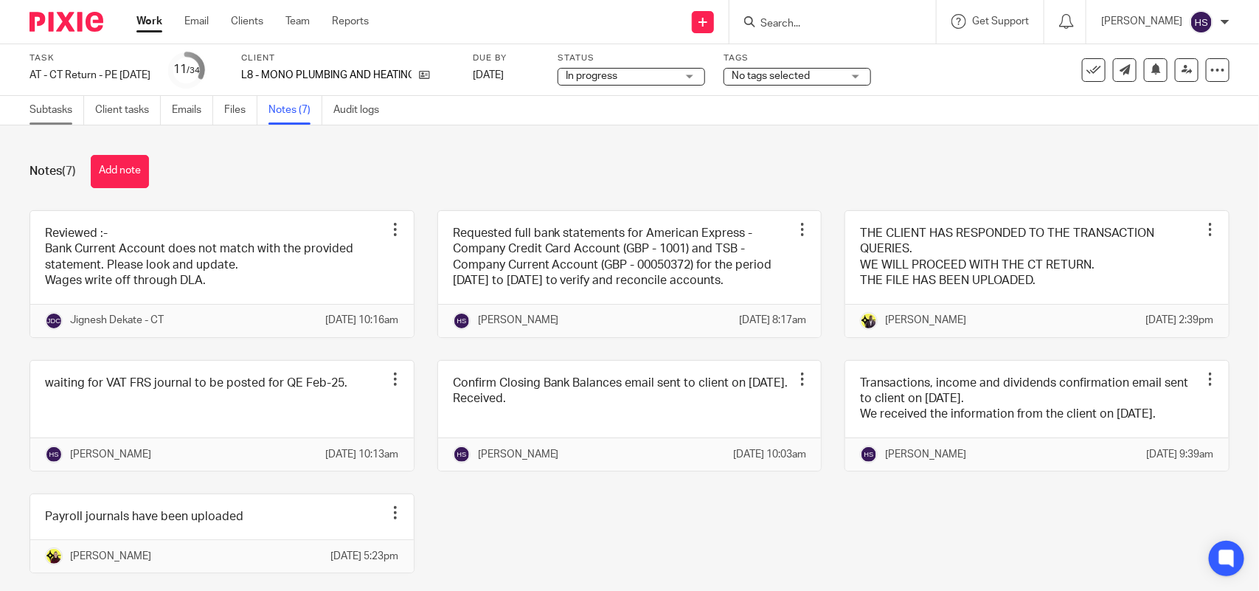
click at [74, 108] on link "Subtasks" at bounding box center [56, 110] width 55 height 29
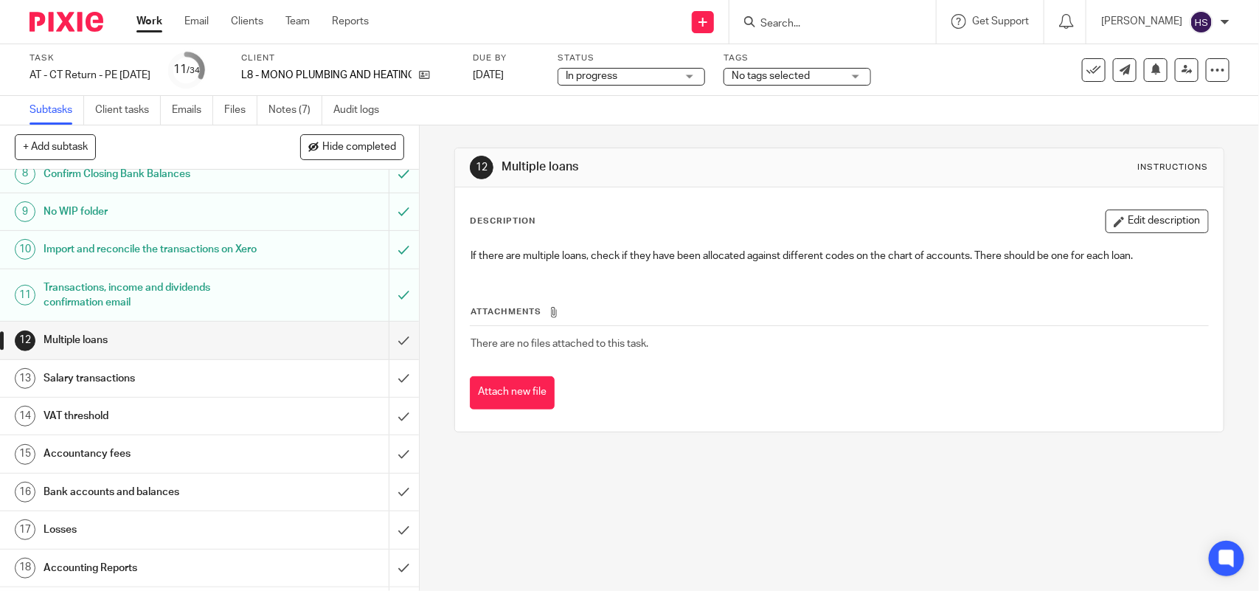
scroll to position [338, 0]
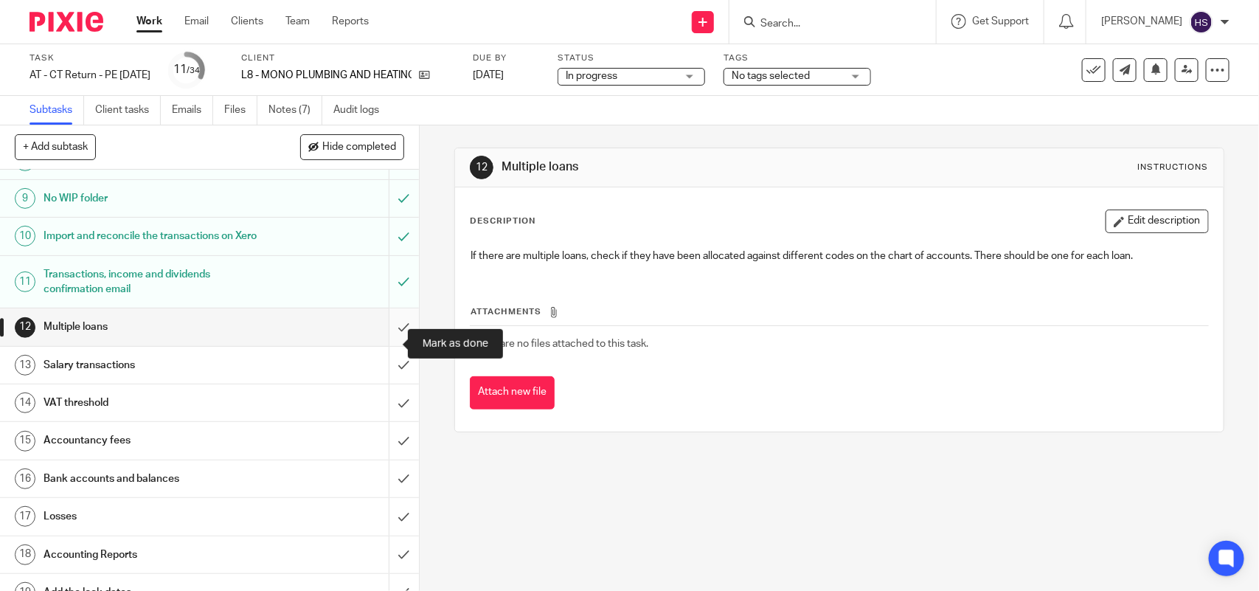
click at [392, 337] on input "submit" at bounding box center [209, 326] width 419 height 37
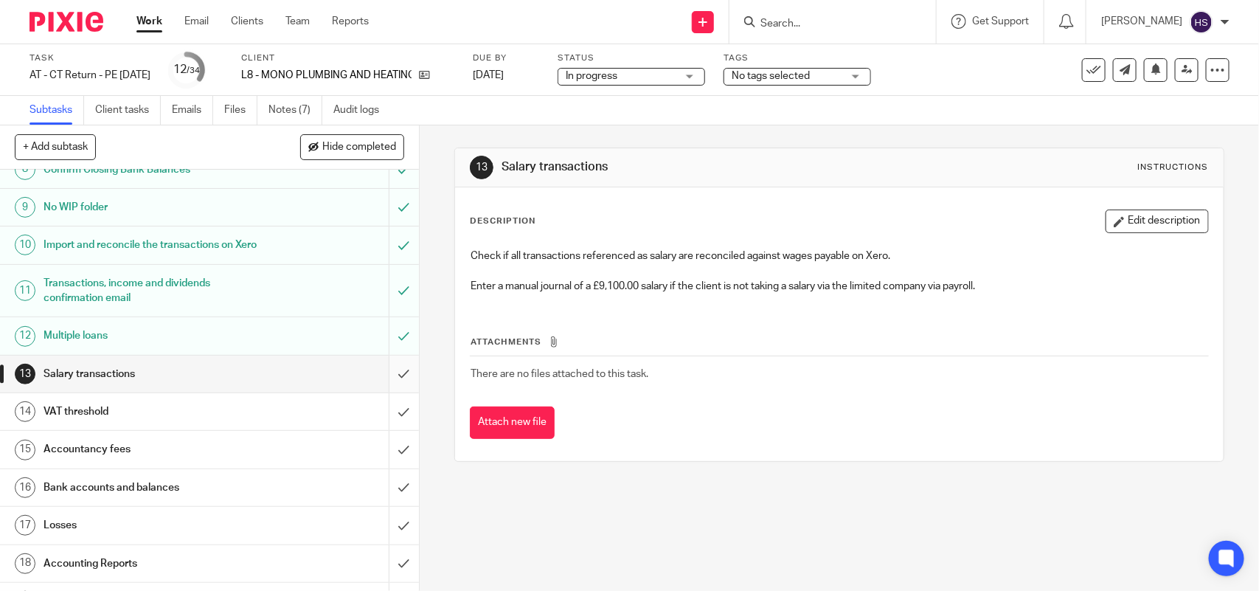
scroll to position [338, 0]
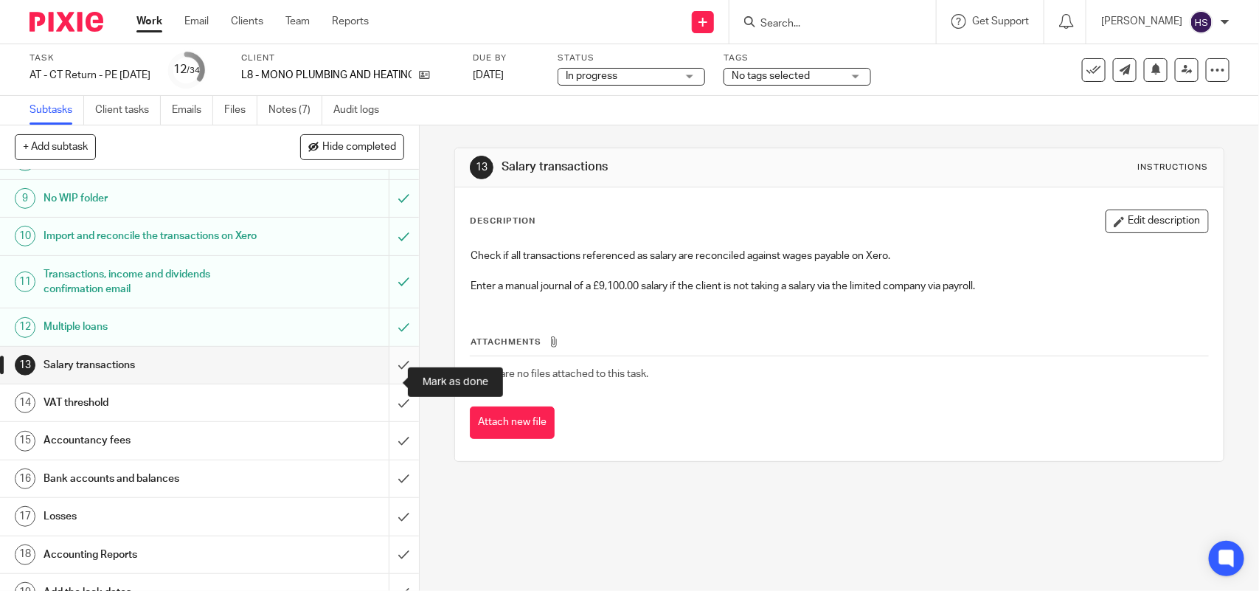
click at [398, 382] on input "submit" at bounding box center [209, 365] width 419 height 37
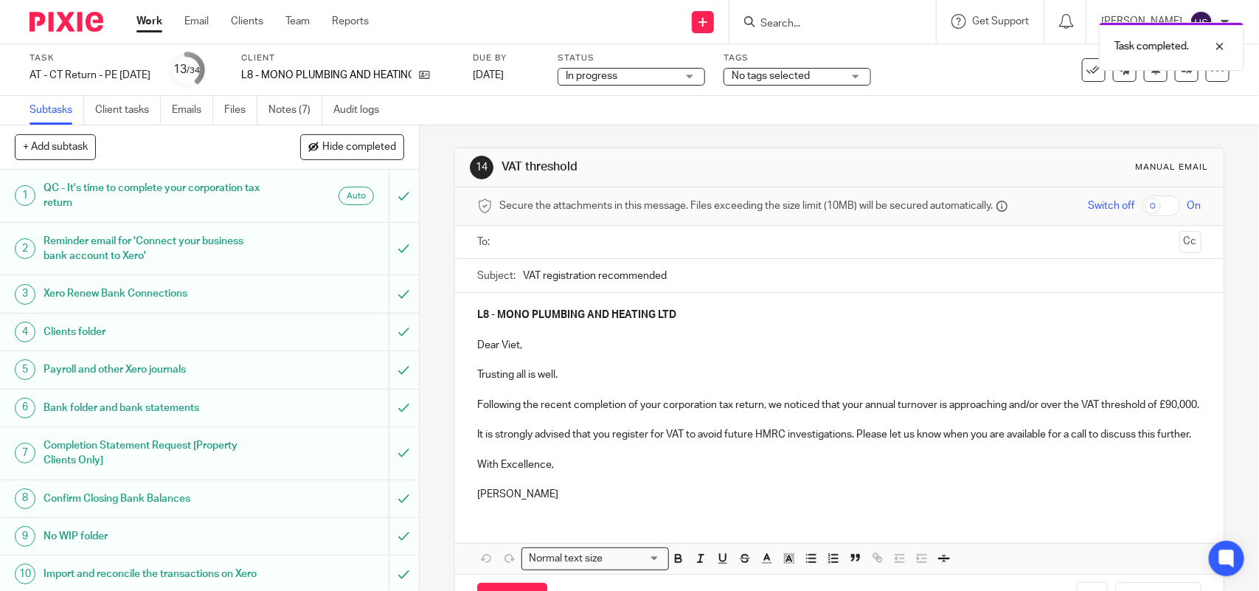
scroll to position [369, 0]
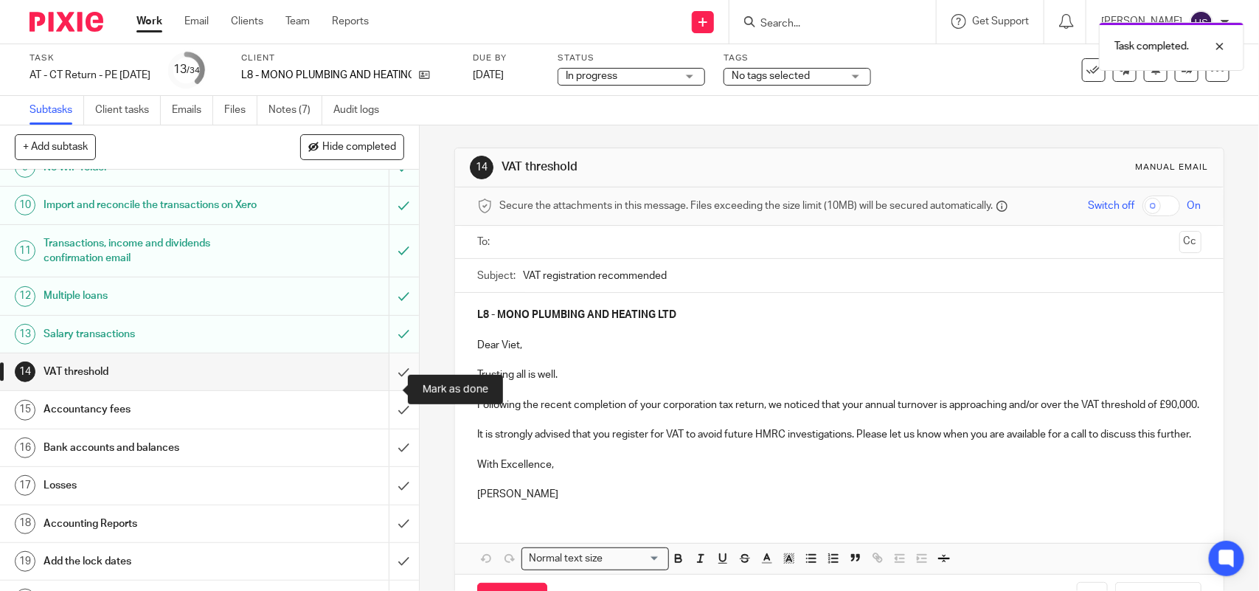
click at [386, 384] on input "submit" at bounding box center [209, 371] width 419 height 37
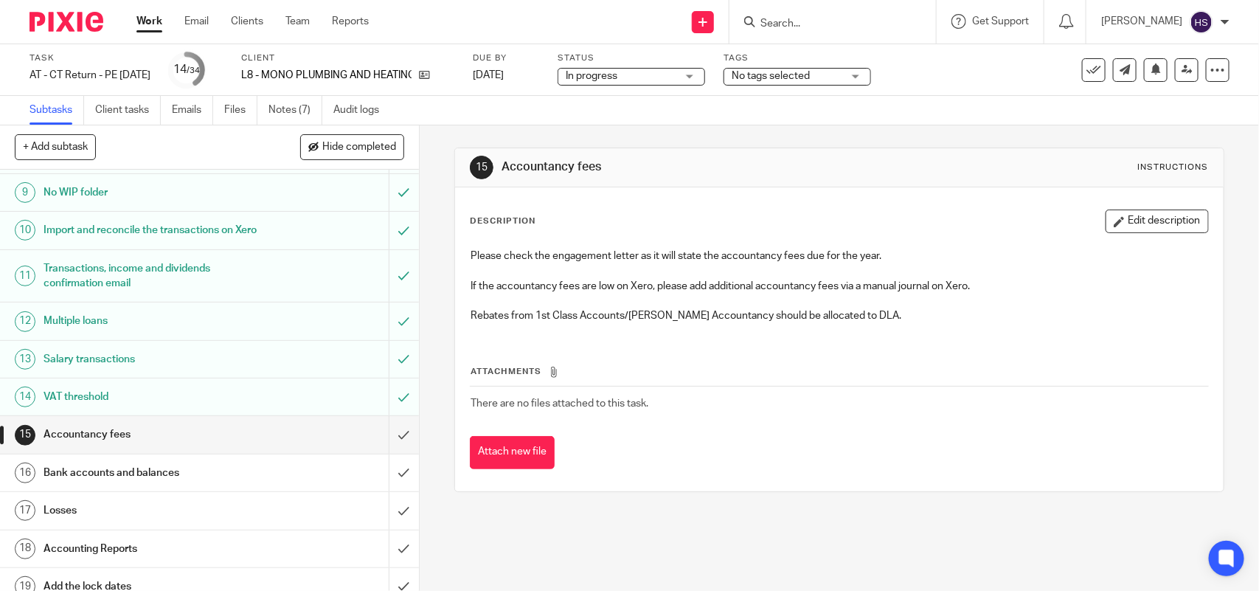
scroll to position [430, 0]
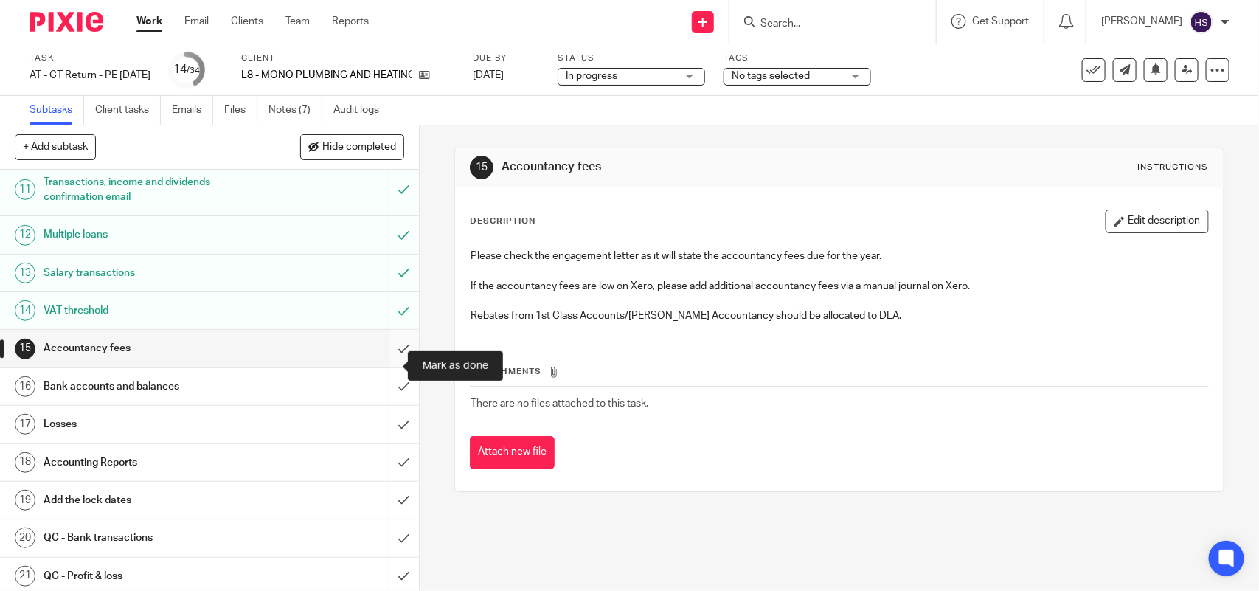
click at [389, 359] on input "submit" at bounding box center [209, 348] width 419 height 37
click at [396, 403] on input "submit" at bounding box center [209, 386] width 419 height 37
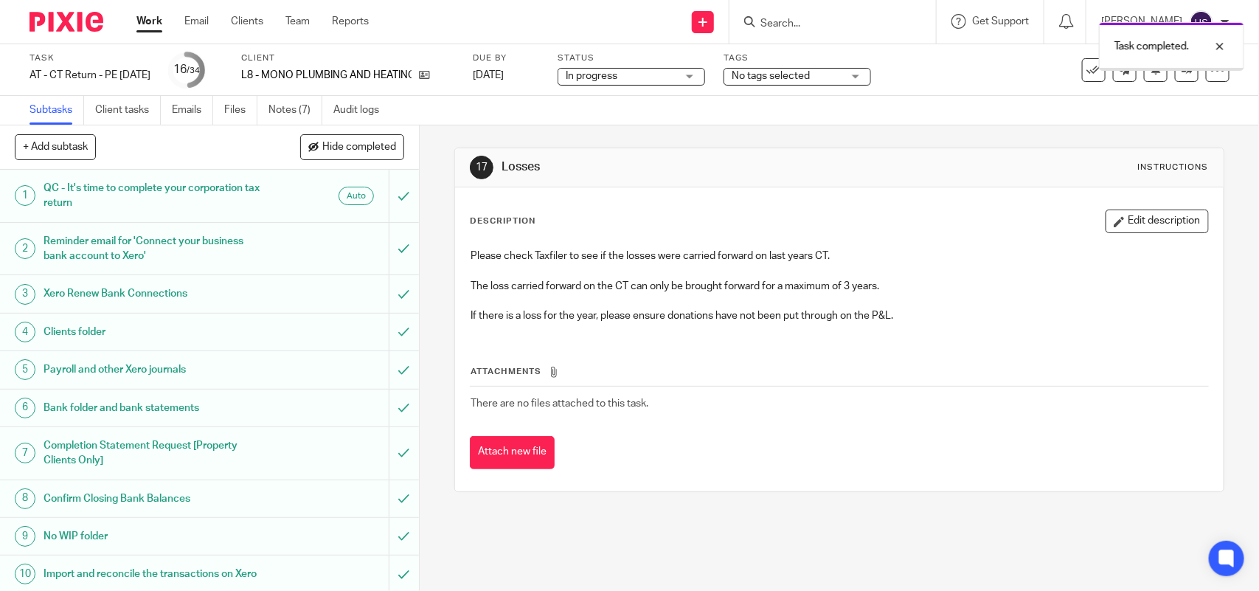
scroll to position [583, 0]
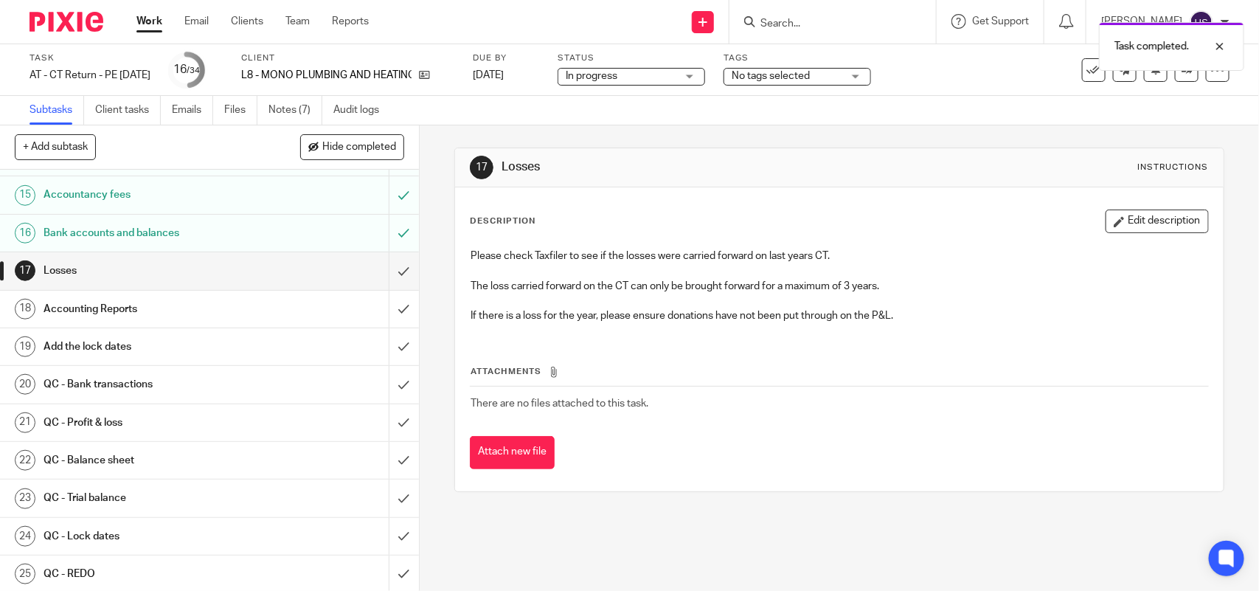
click at [651, 74] on span "In progress" at bounding box center [621, 76] width 111 height 15
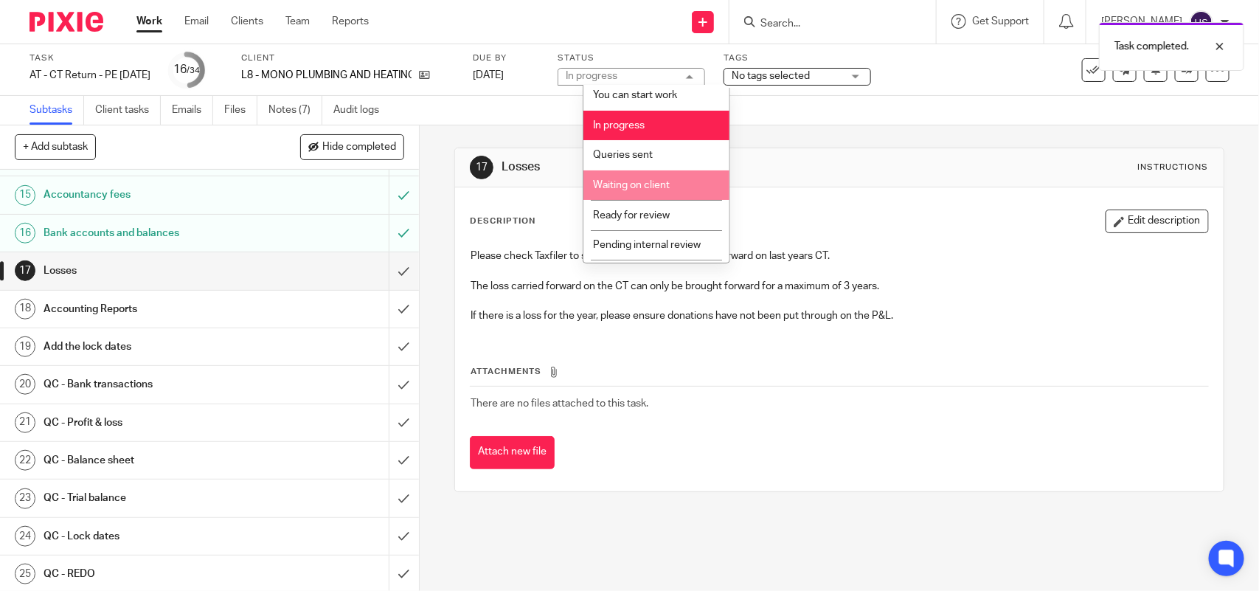
scroll to position [60, 0]
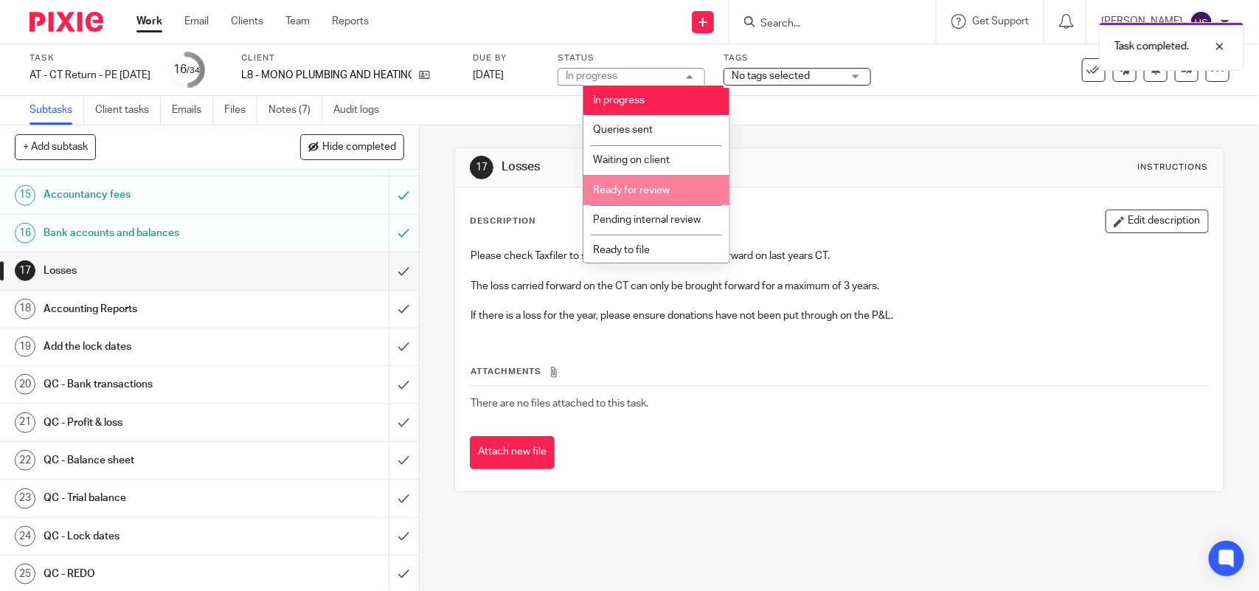
click at [661, 195] on li "Ready for review" at bounding box center [656, 190] width 146 height 30
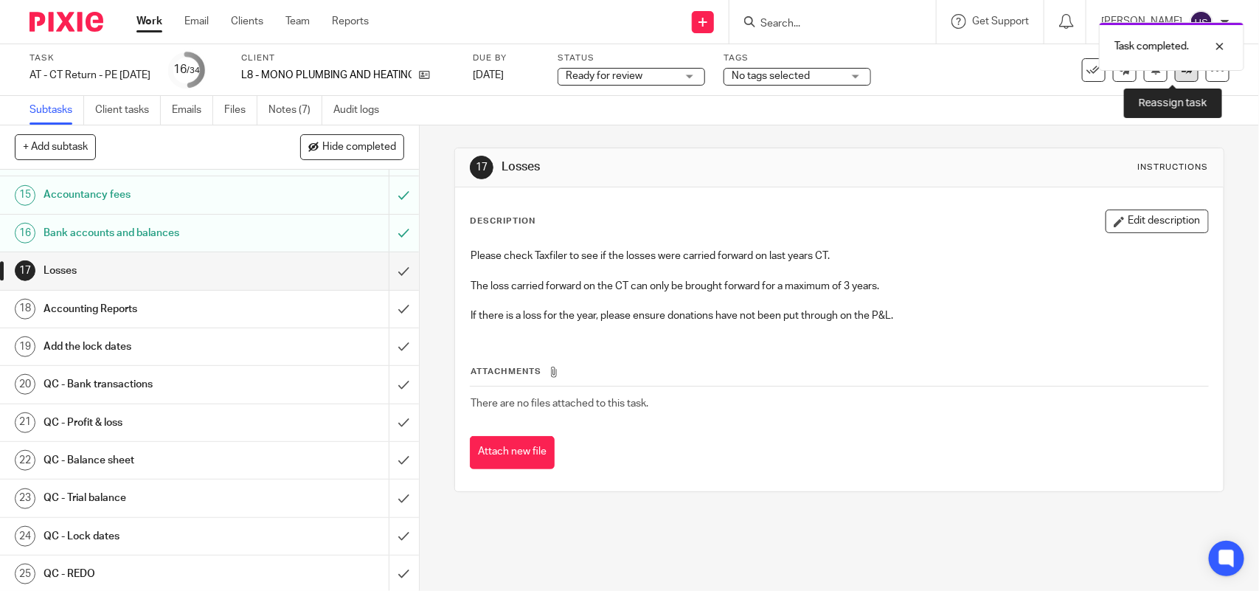
click at [1181, 74] on icon at bounding box center [1186, 69] width 11 height 11
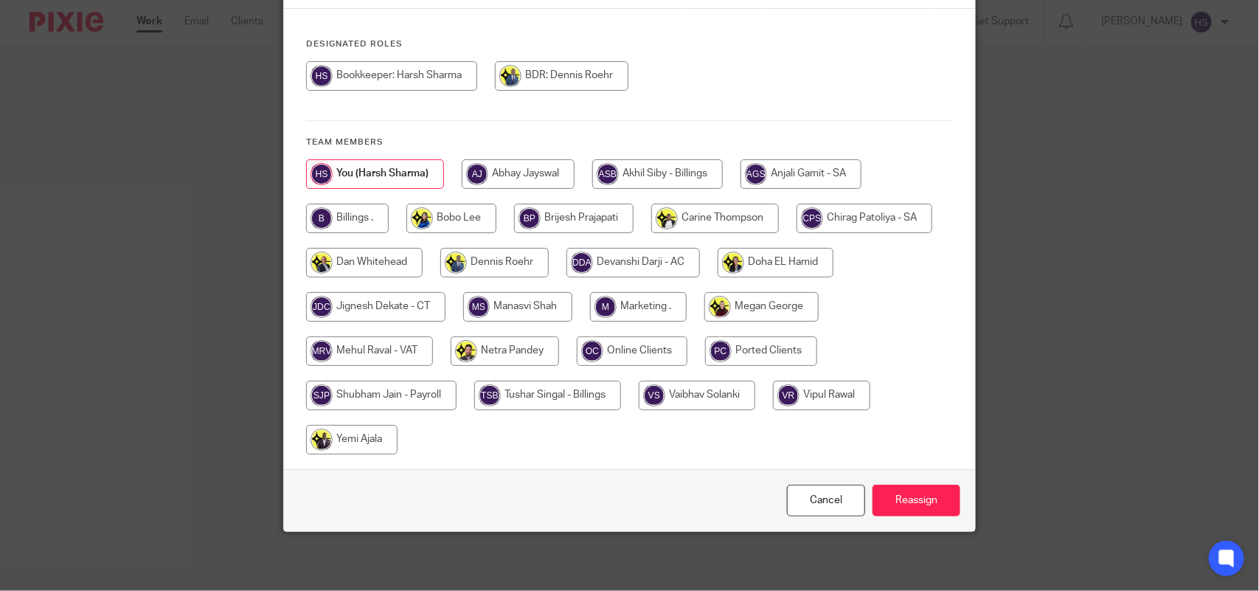
scroll to position [173, 0]
click at [400, 301] on input "radio" at bounding box center [375, 306] width 139 height 29
radio input "true"
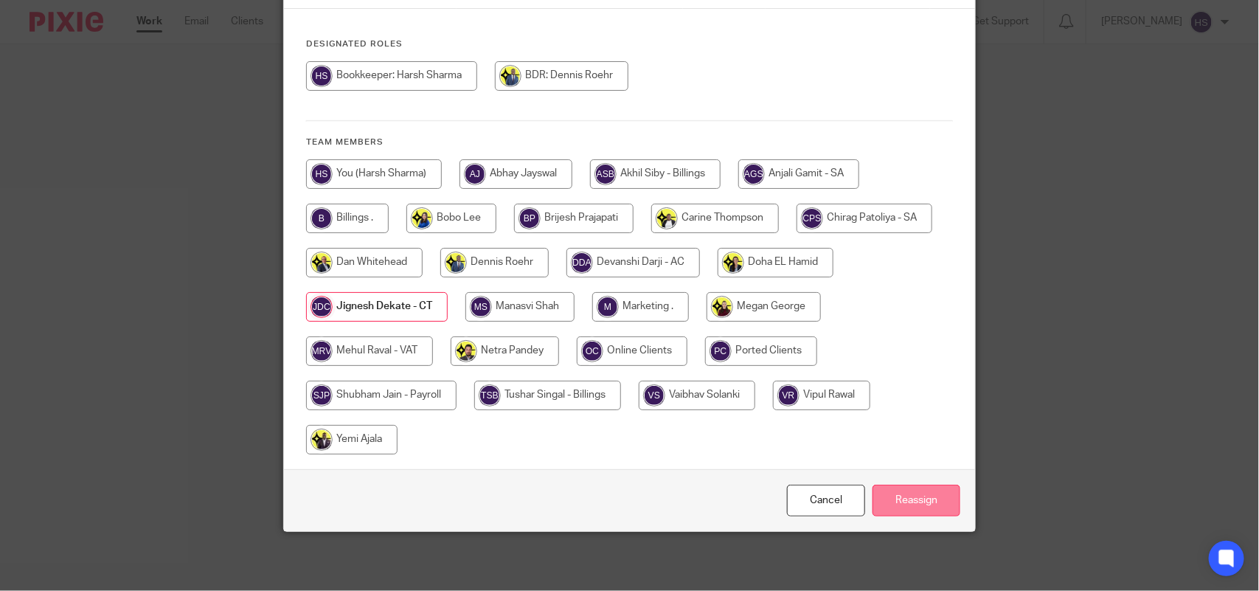
click at [930, 494] on input "Reassign" at bounding box center [916, 500] width 88 height 32
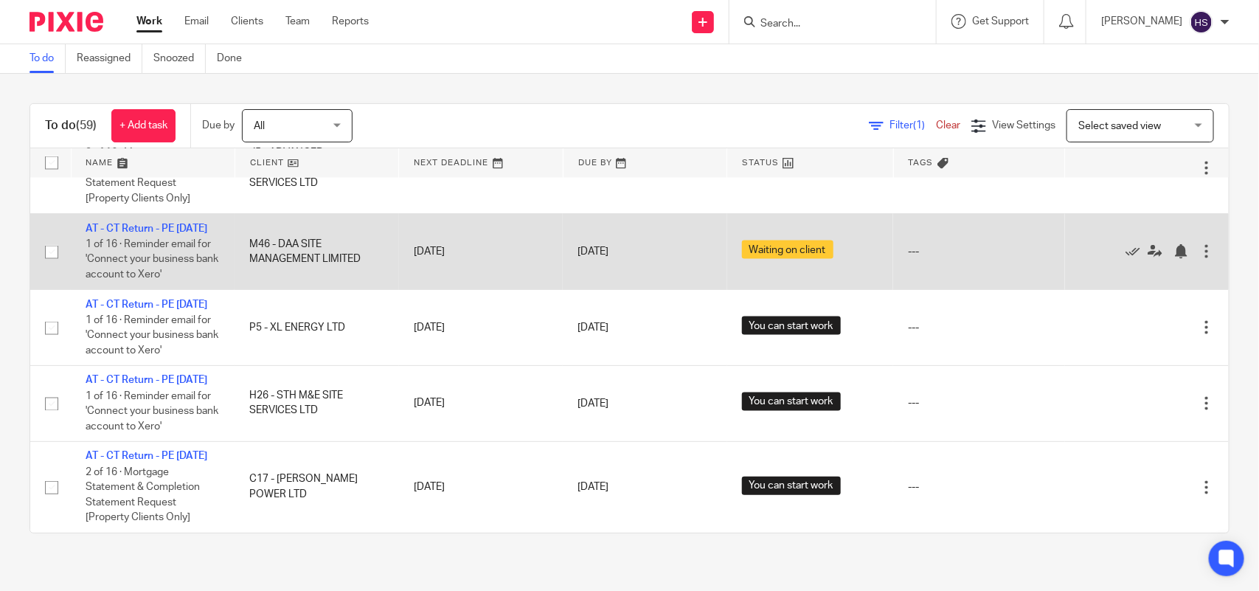
scroll to position [4481, 0]
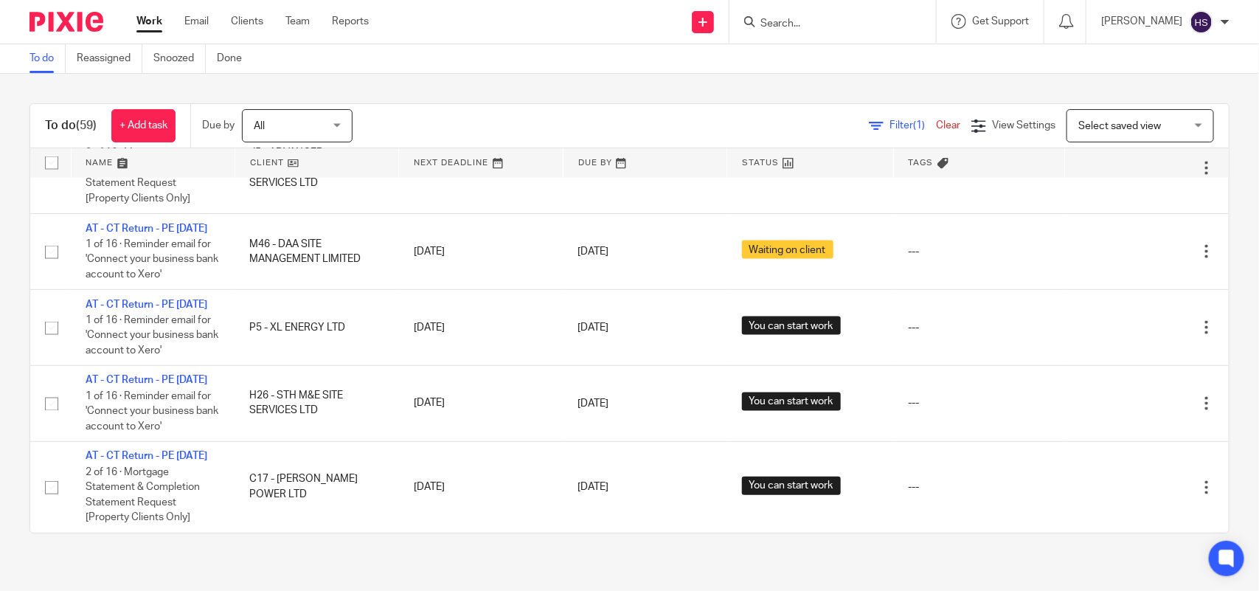
click at [150, 16] on link "Work" at bounding box center [149, 21] width 26 height 15
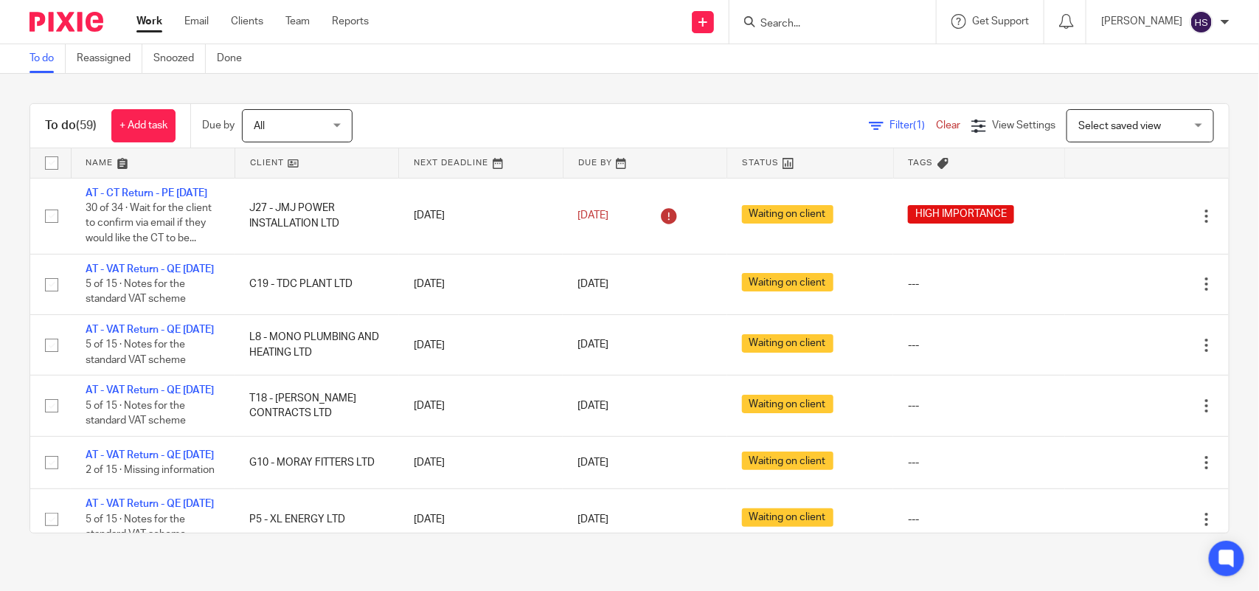
click at [151, 16] on link "Work" at bounding box center [149, 21] width 26 height 15
click at [159, 26] on link "Work" at bounding box center [149, 21] width 26 height 15
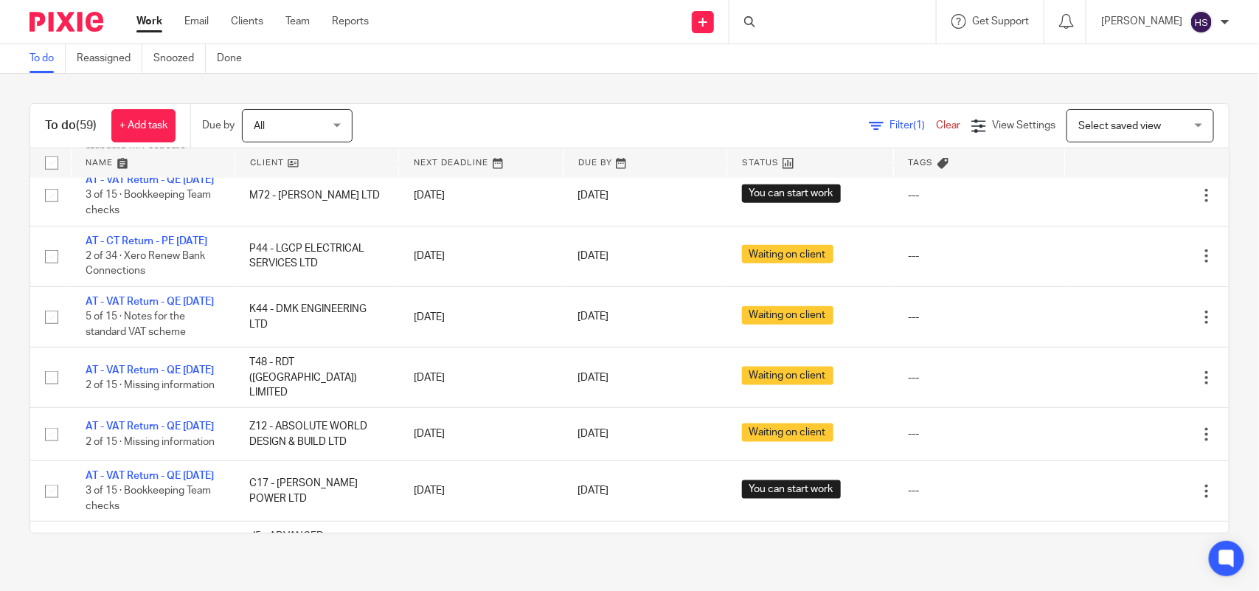
drag, startPoint x: 496, startPoint y: 358, endPoint x: 517, endPoint y: 523, distance: 167.2
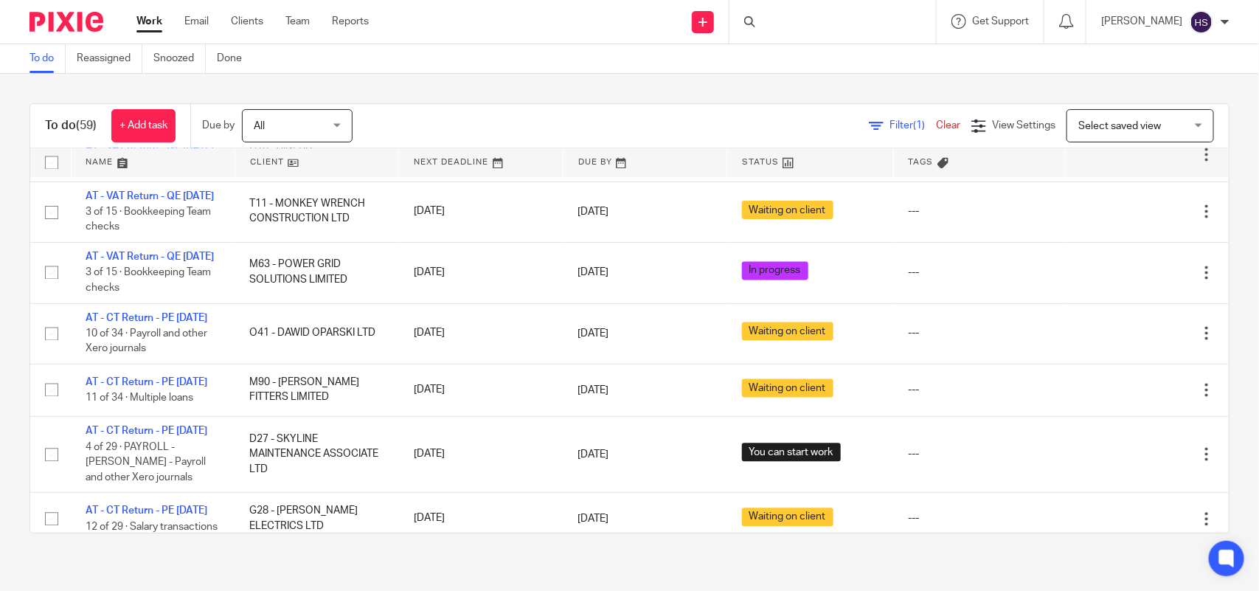
click at [734, 161] on link at bounding box center [809, 162] width 165 height 29
click at [746, 167] on link at bounding box center [809, 162] width 165 height 29
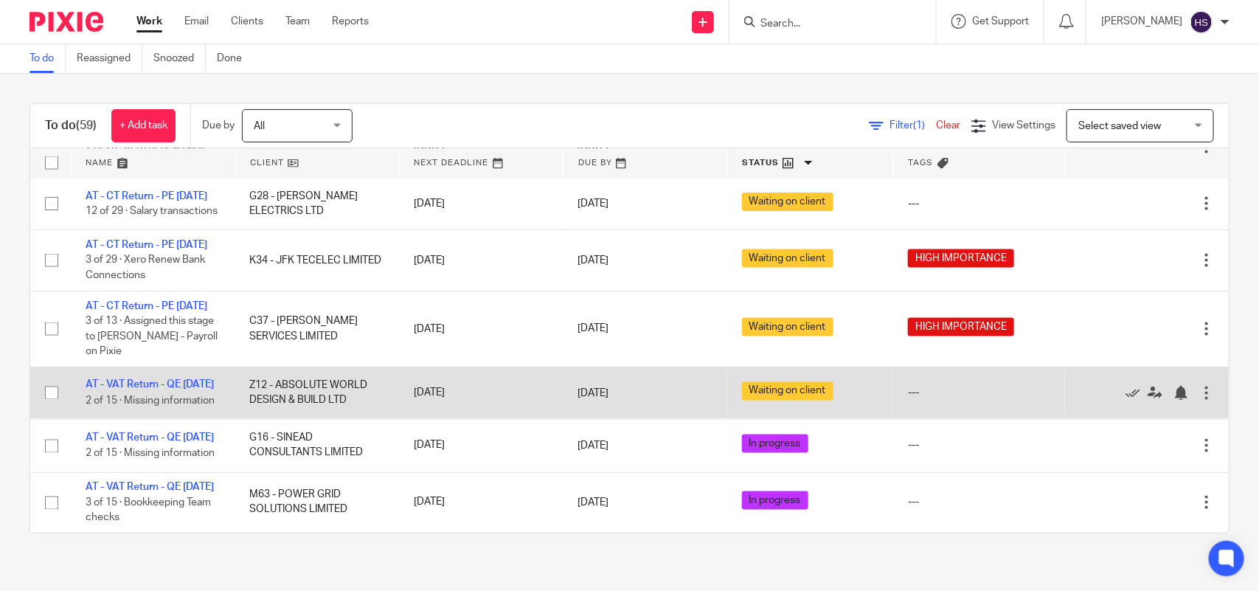
scroll to position [4481, 0]
drag, startPoint x: 629, startPoint y: 256, endPoint x: 640, endPoint y: 340, distance: 84.8
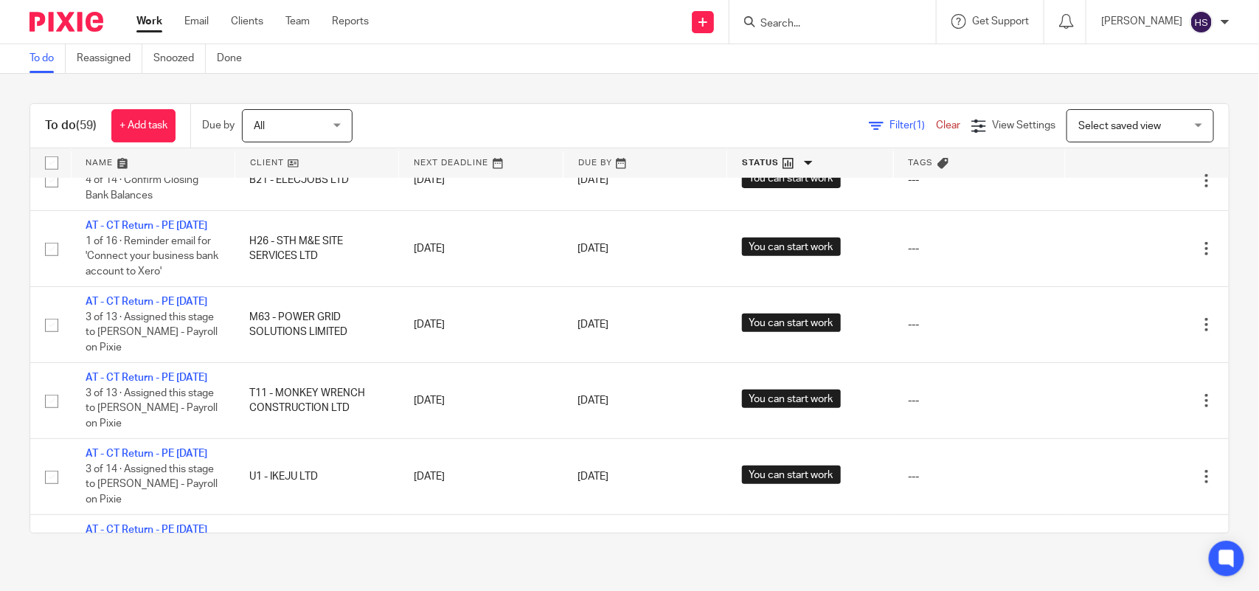
scroll to position [0, 0]
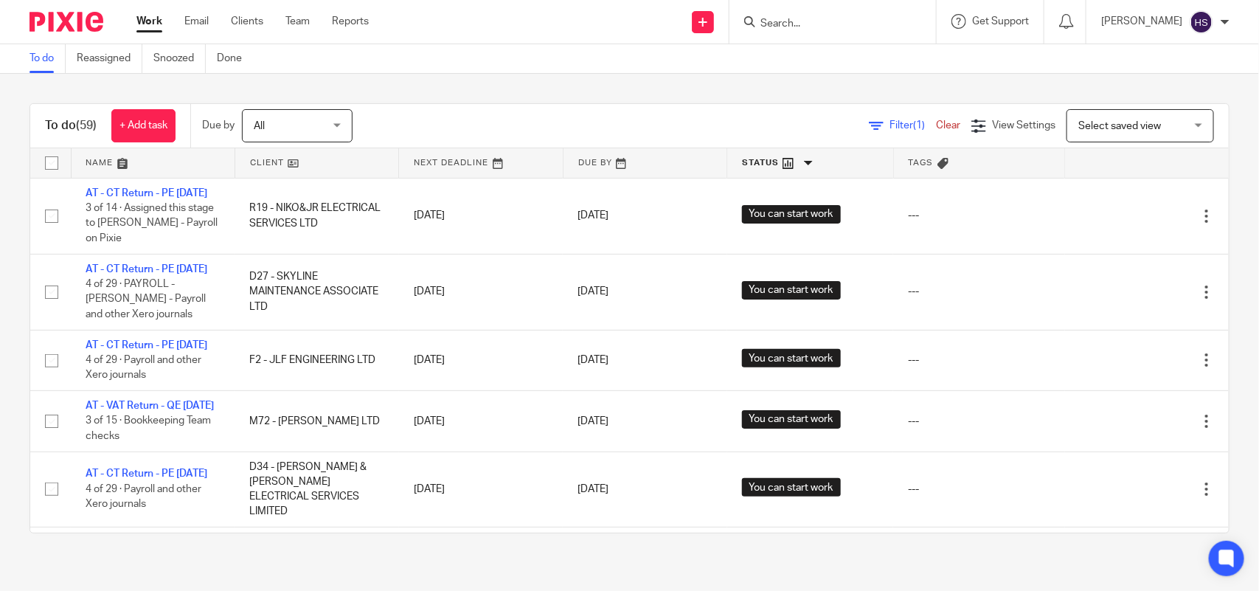
drag, startPoint x: 671, startPoint y: 406, endPoint x: 675, endPoint y: 192, distance: 213.9
click at [526, 119] on div "Filter (1) Clear View Settings View Settings (1) Filters Clear Save Manage save…" at bounding box center [803, 125] width 850 height 33
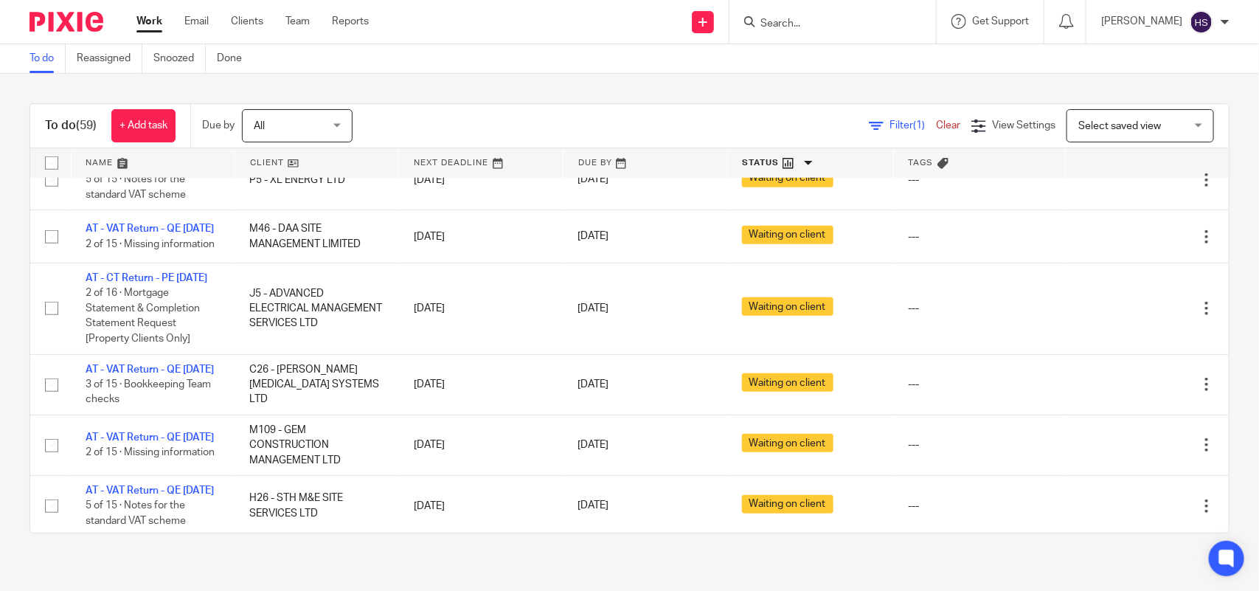
scroll to position [3044, 0]
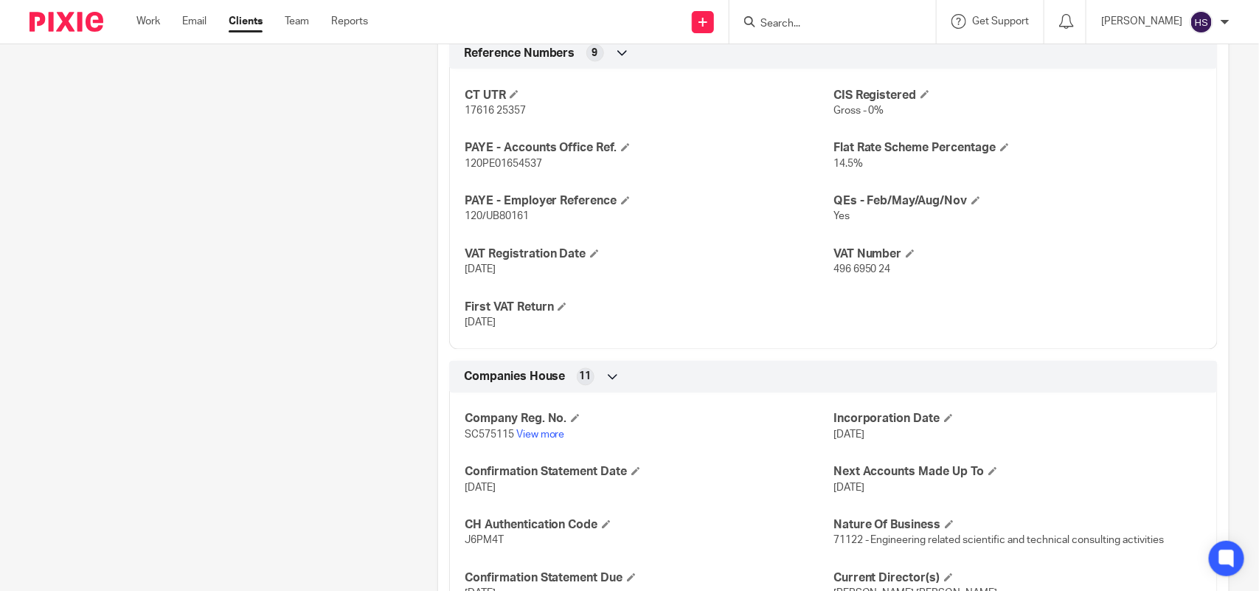
scroll to position [1196, 0]
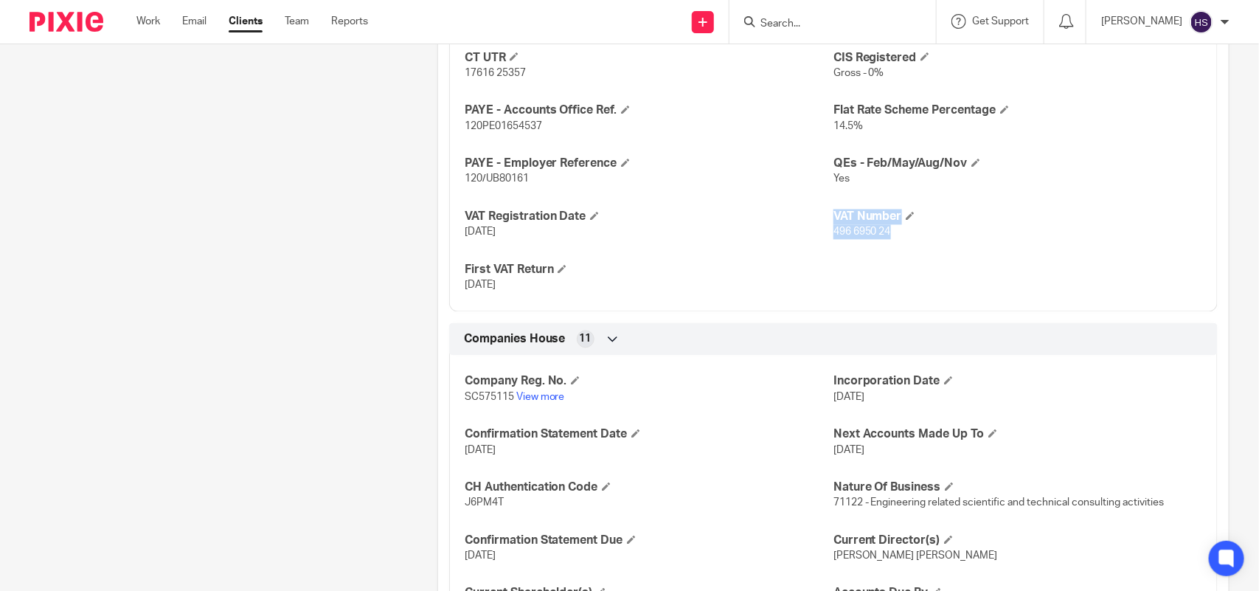
drag, startPoint x: 823, startPoint y: 247, endPoint x: 882, endPoint y: 251, distance: 59.1
click at [881, 251] on div "CT UTR 17616 25357 CIS Registered Gross - 0% PAYE - Accounts Office Ref. 120PE0…" at bounding box center [833, 166] width 768 height 291
click at [882, 237] on span "496 6950 24" at bounding box center [862, 232] width 58 height 10
drag, startPoint x: 890, startPoint y: 248, endPoint x: 827, endPoint y: 252, distance: 63.5
click at [833, 240] on p "496 6950 24" at bounding box center [1017, 232] width 369 height 15
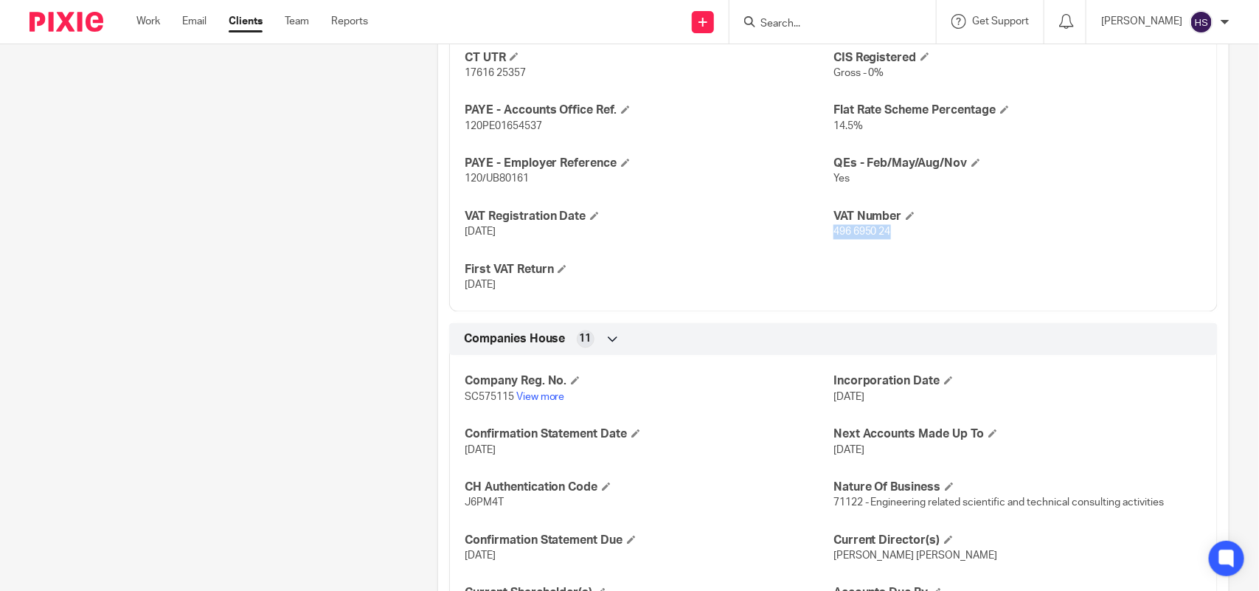
copy span "496 6950 24"
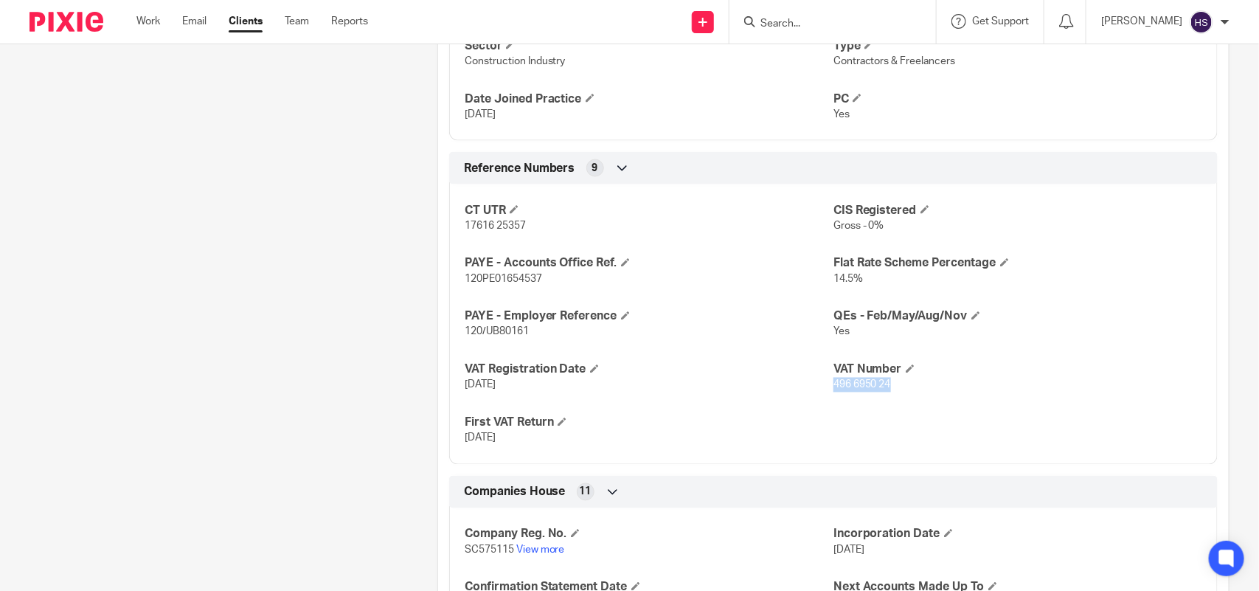
scroll to position [1042, 0]
